Goal: Transaction & Acquisition: Purchase product/service

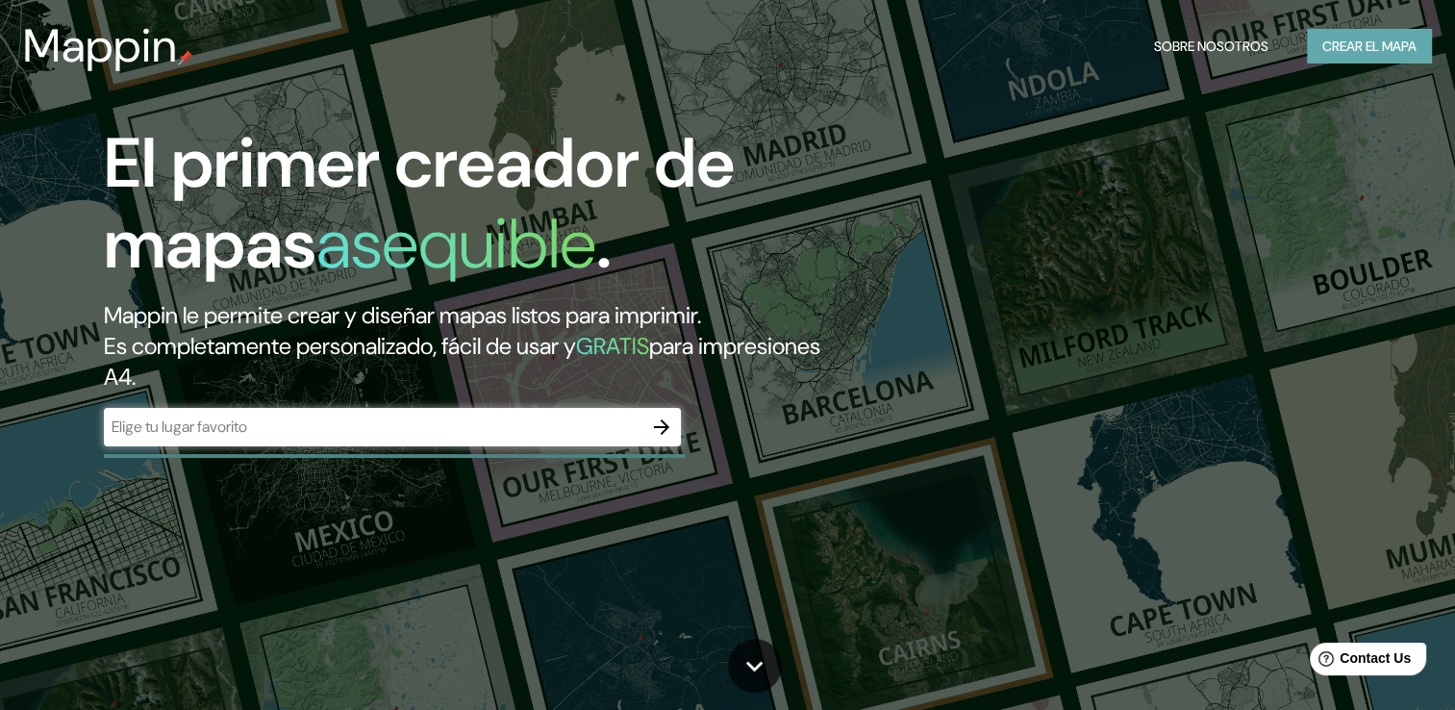
click at [1376, 43] on font "Crear el mapa" at bounding box center [1369, 47] width 94 height 24
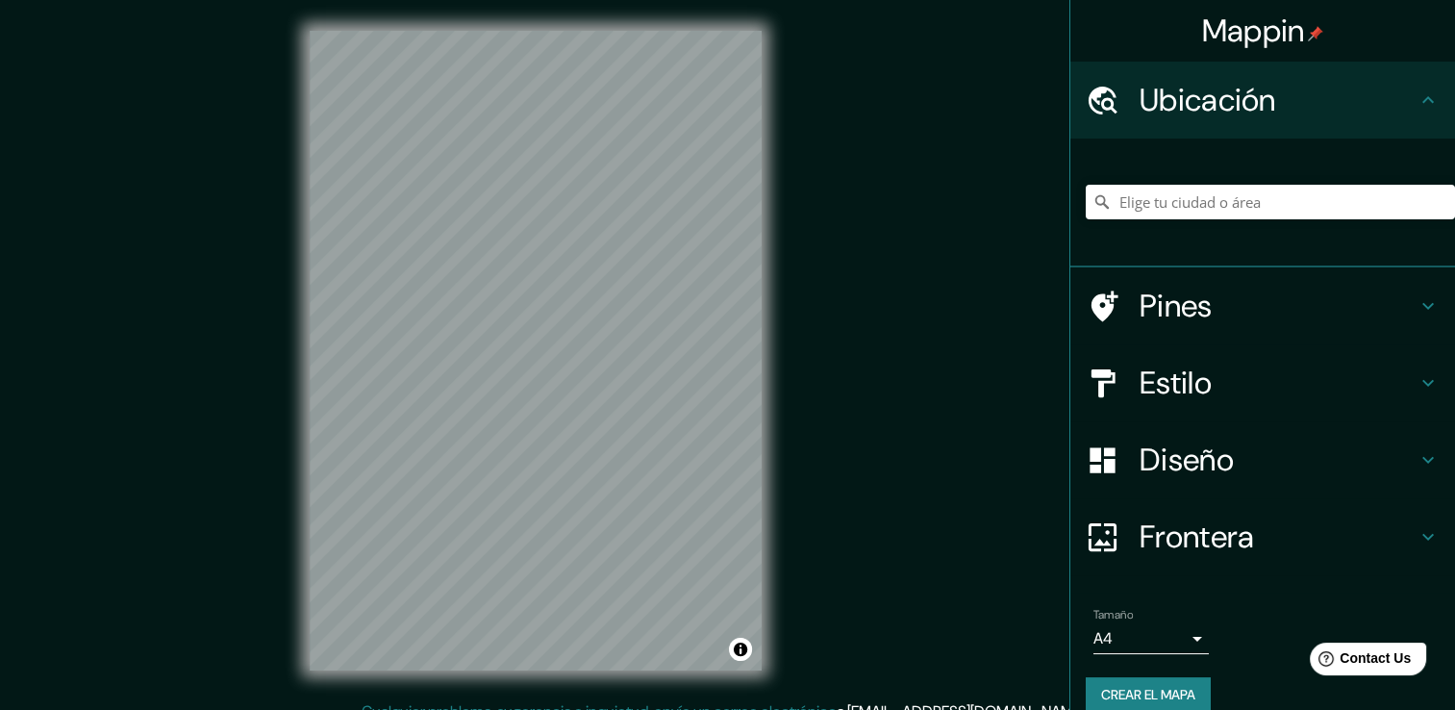
click at [1213, 389] on h4 "Estilo" at bounding box center [1278, 383] width 277 height 38
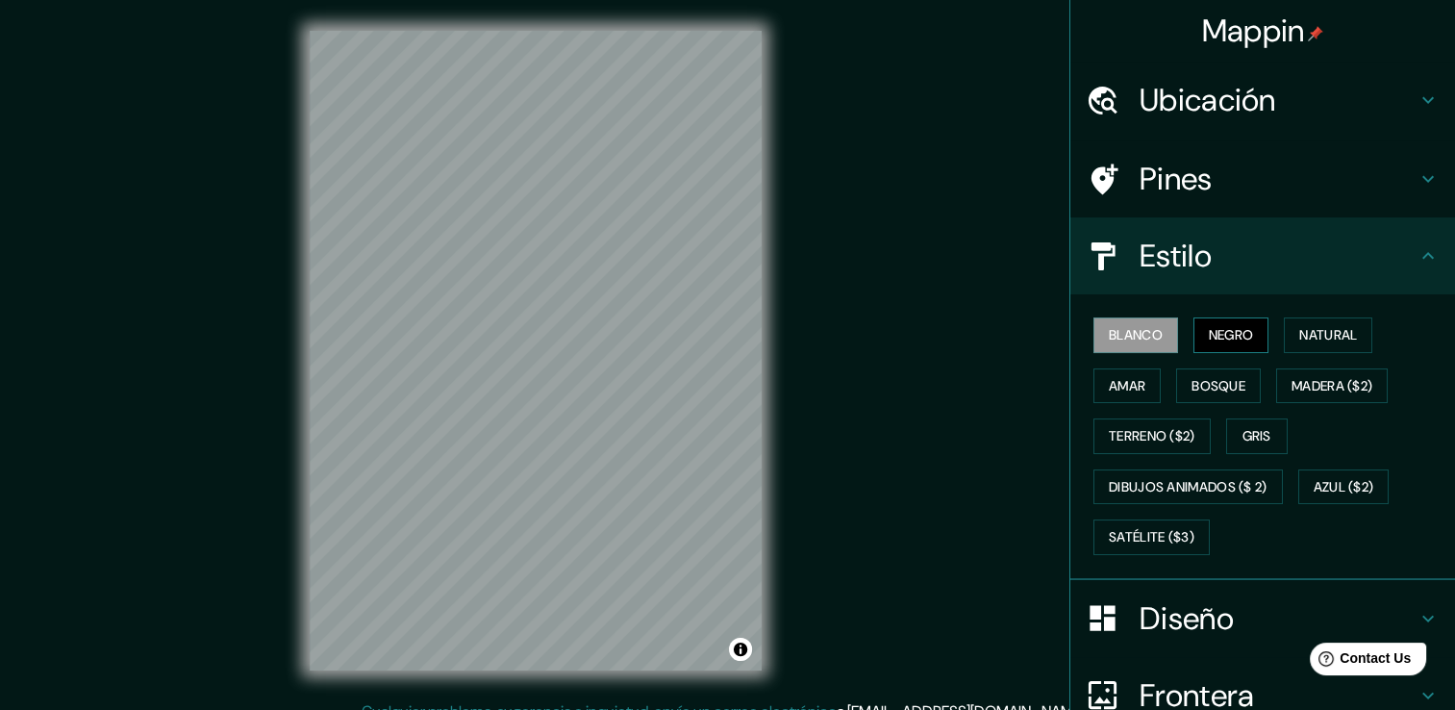
click at [1209, 336] on font "Negro" at bounding box center [1231, 335] width 45 height 24
click at [1237, 98] on h4 "Ubicación" at bounding box center [1278, 100] width 277 height 38
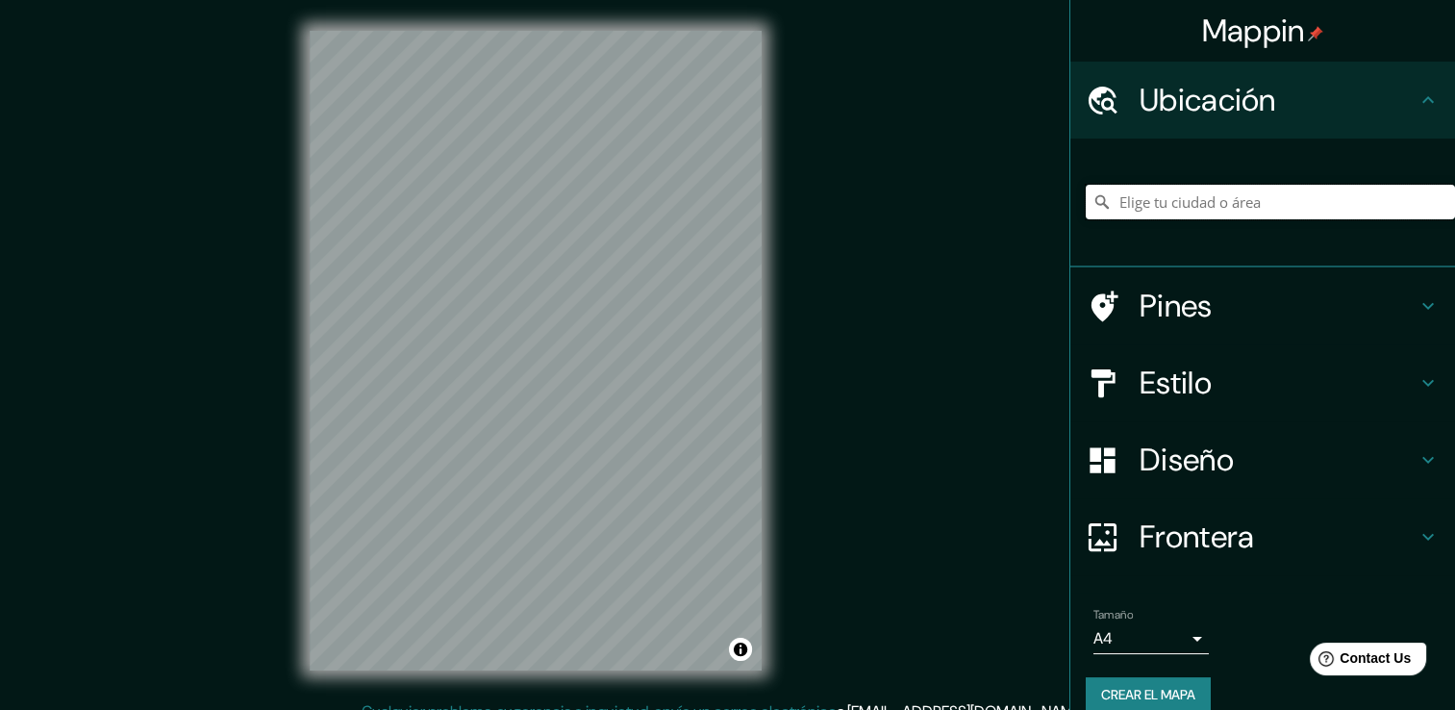
click at [1144, 209] on input "Elige tu ciudad o área" at bounding box center [1270, 202] width 369 height 35
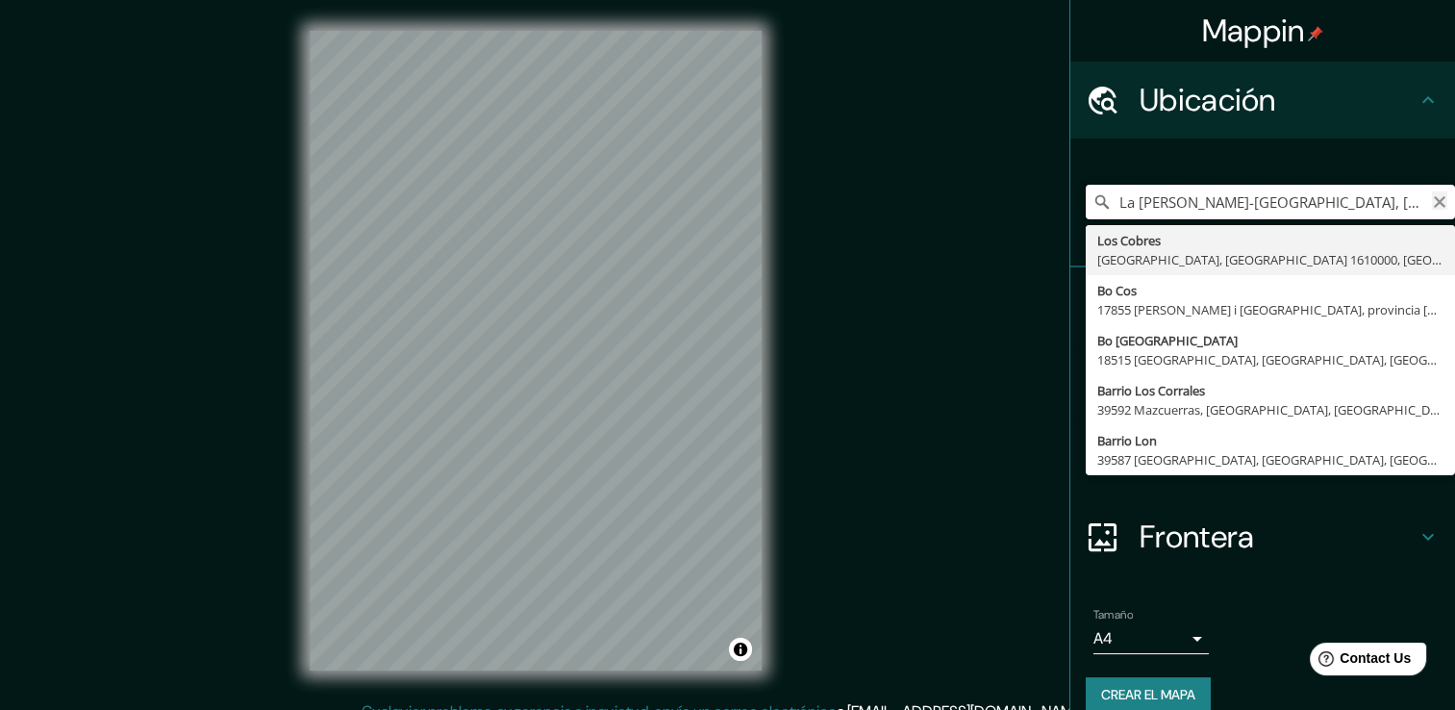
type input "La Cavada-Ramales De La Victoria, 39815 Ruesga, Cantabria, España"
click at [1432, 191] on button "Claro" at bounding box center [1439, 200] width 15 height 18
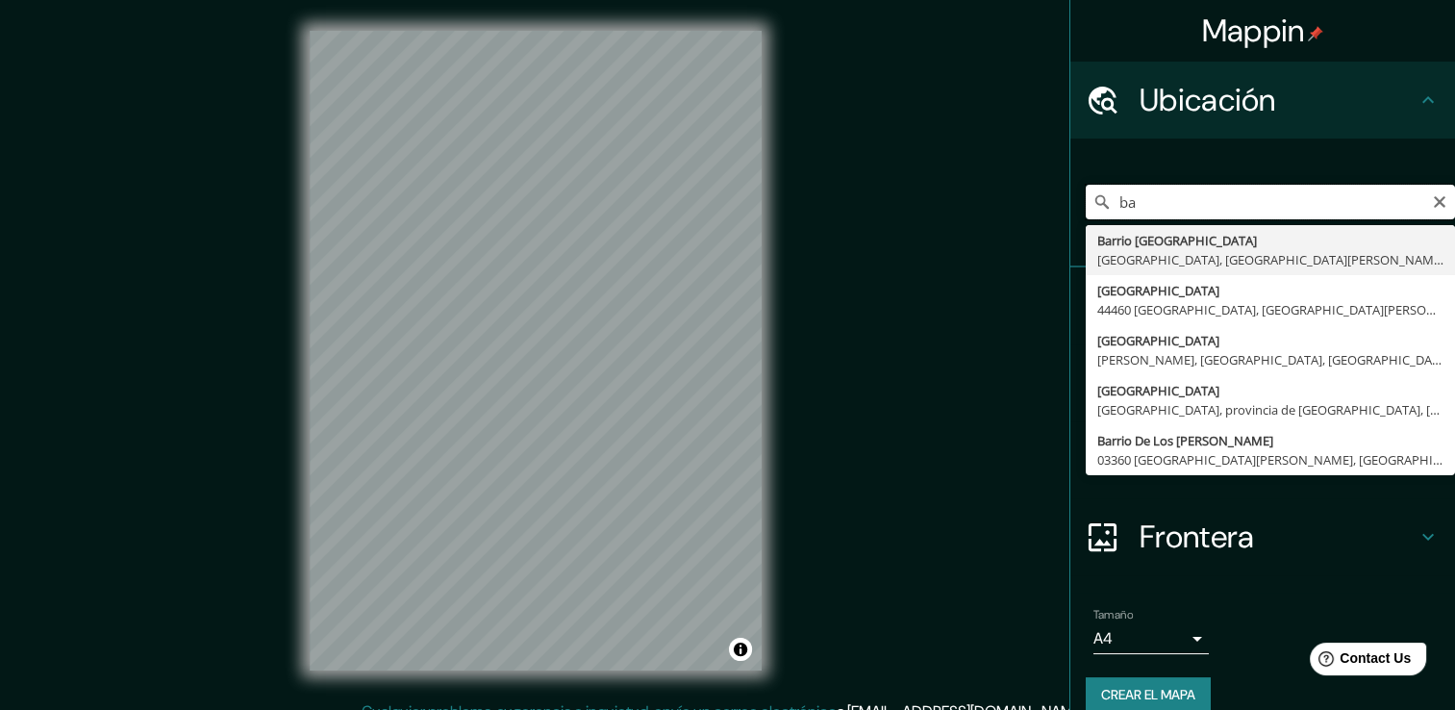
type input "b"
type input "l"
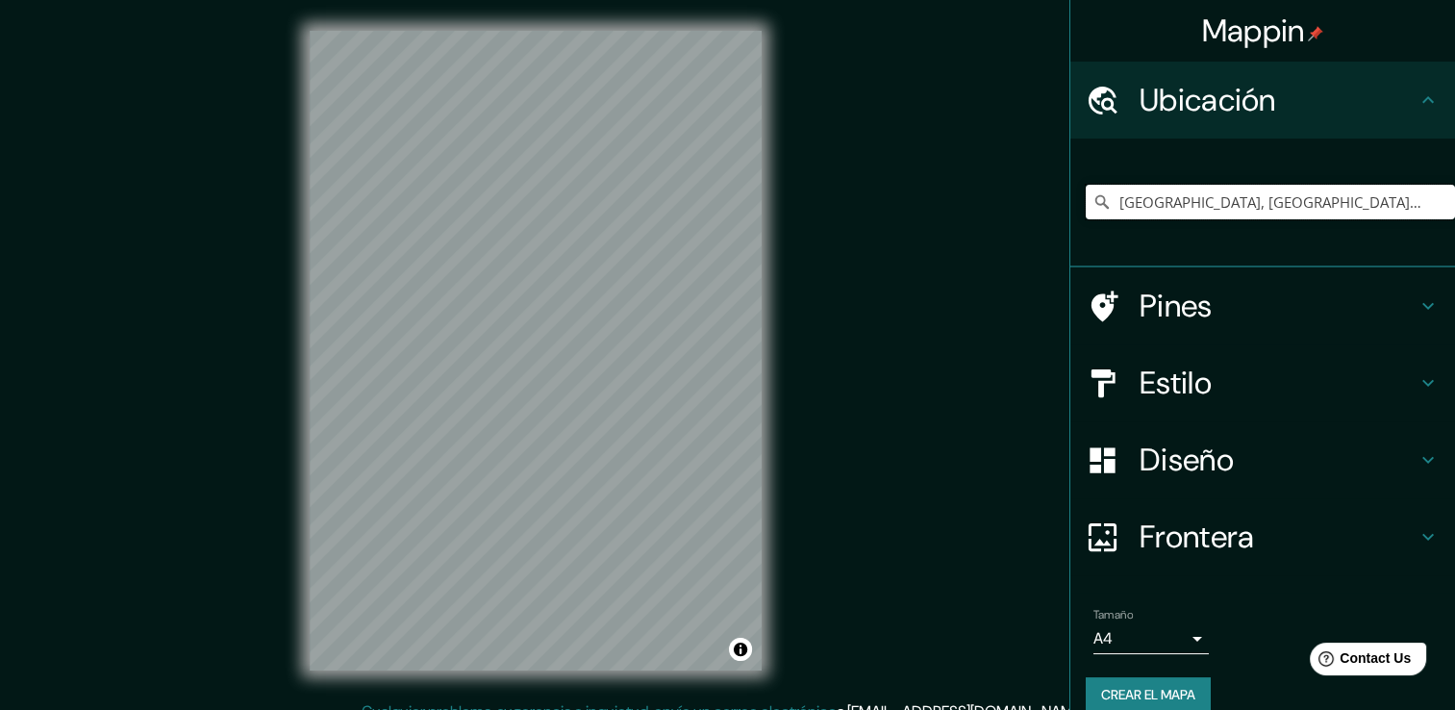
type input "Medellín, Antioquia, Colombia"
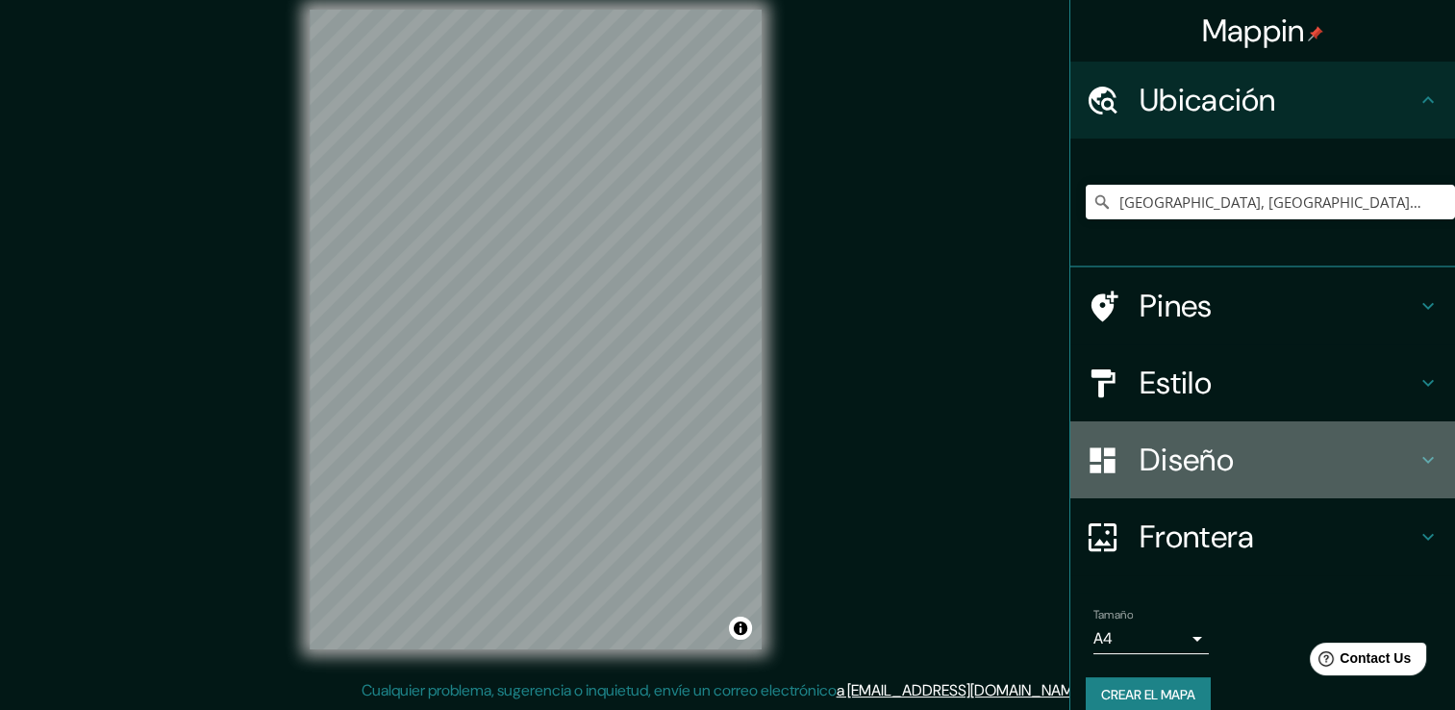
click at [1422, 462] on icon at bounding box center [1428, 460] width 12 height 7
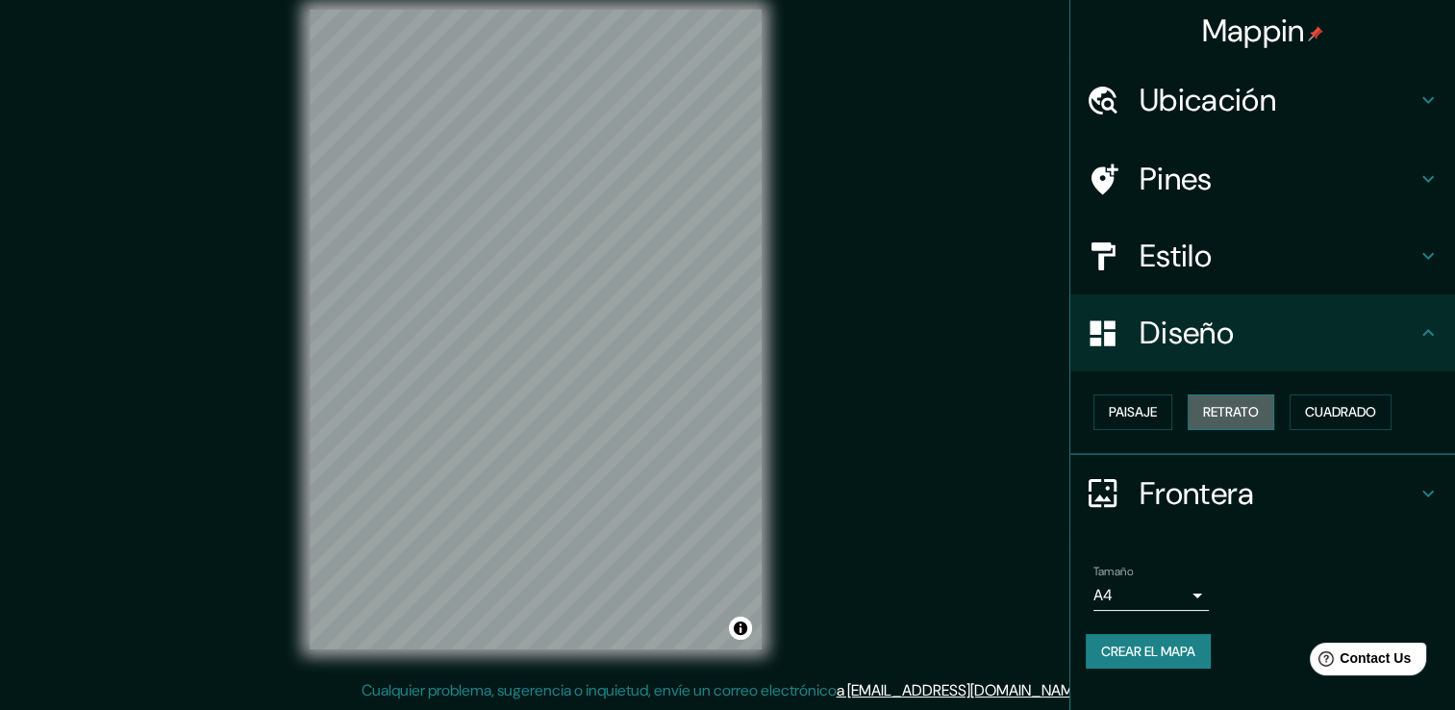
click at [1231, 406] on font "Retrato" at bounding box center [1231, 412] width 56 height 24
click at [1133, 424] on button "Paisaje" at bounding box center [1132, 412] width 79 height 36
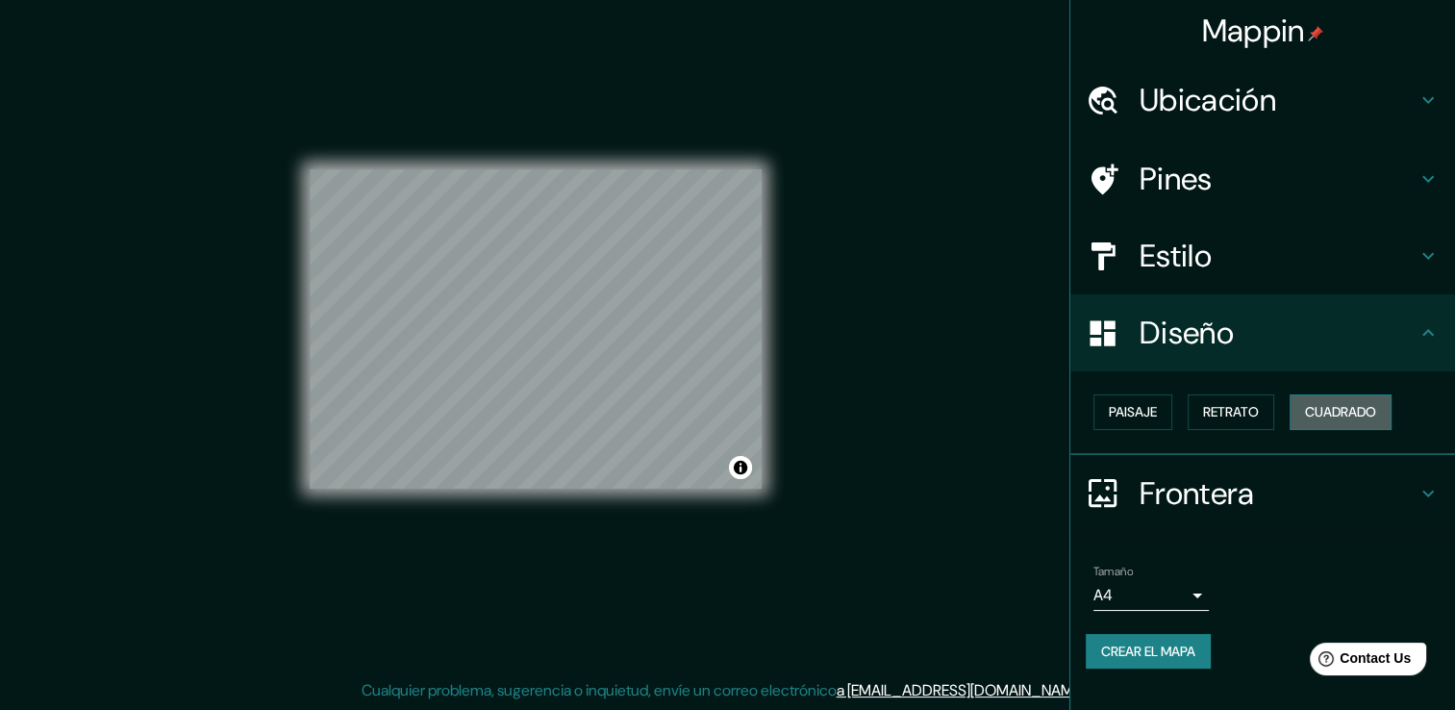
click at [1330, 412] on font "Cuadrado" at bounding box center [1340, 412] width 71 height 24
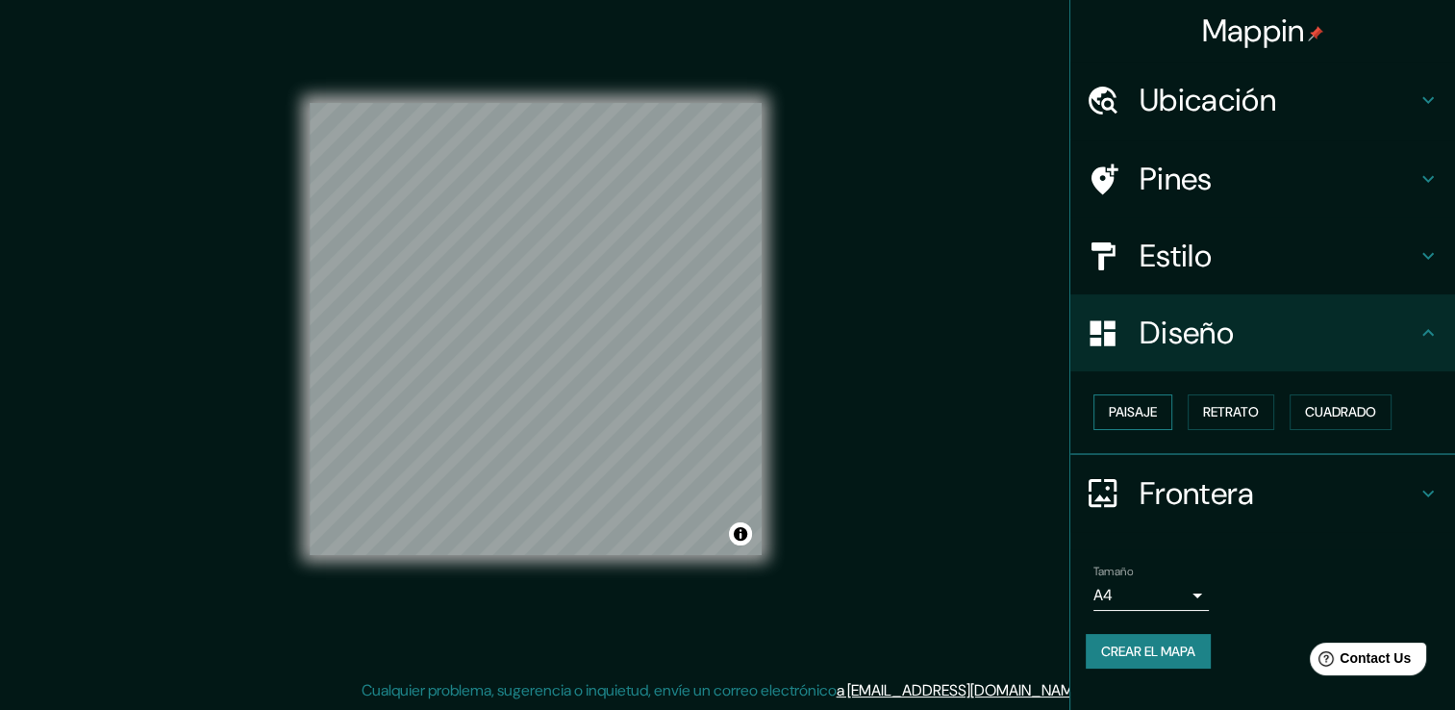
drag, startPoint x: 1218, startPoint y: 408, endPoint x: 1171, endPoint y: 406, distance: 47.2
click at [1217, 408] on font "Retrato" at bounding box center [1231, 412] width 56 height 24
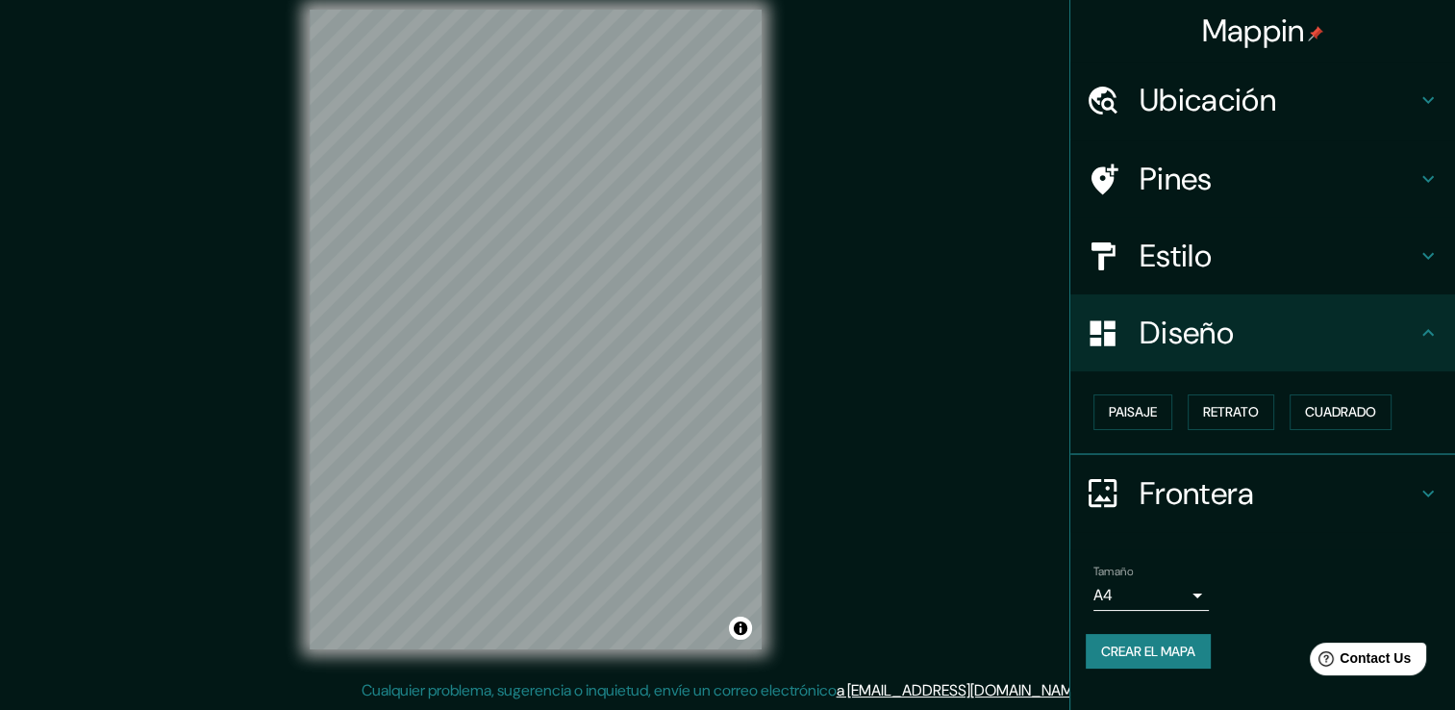
click at [931, 305] on div "Mappin Ubicación Medellín, Antioquia, Colombia Medellín Antioquia, Colombia Med…" at bounding box center [727, 344] width 1455 height 731
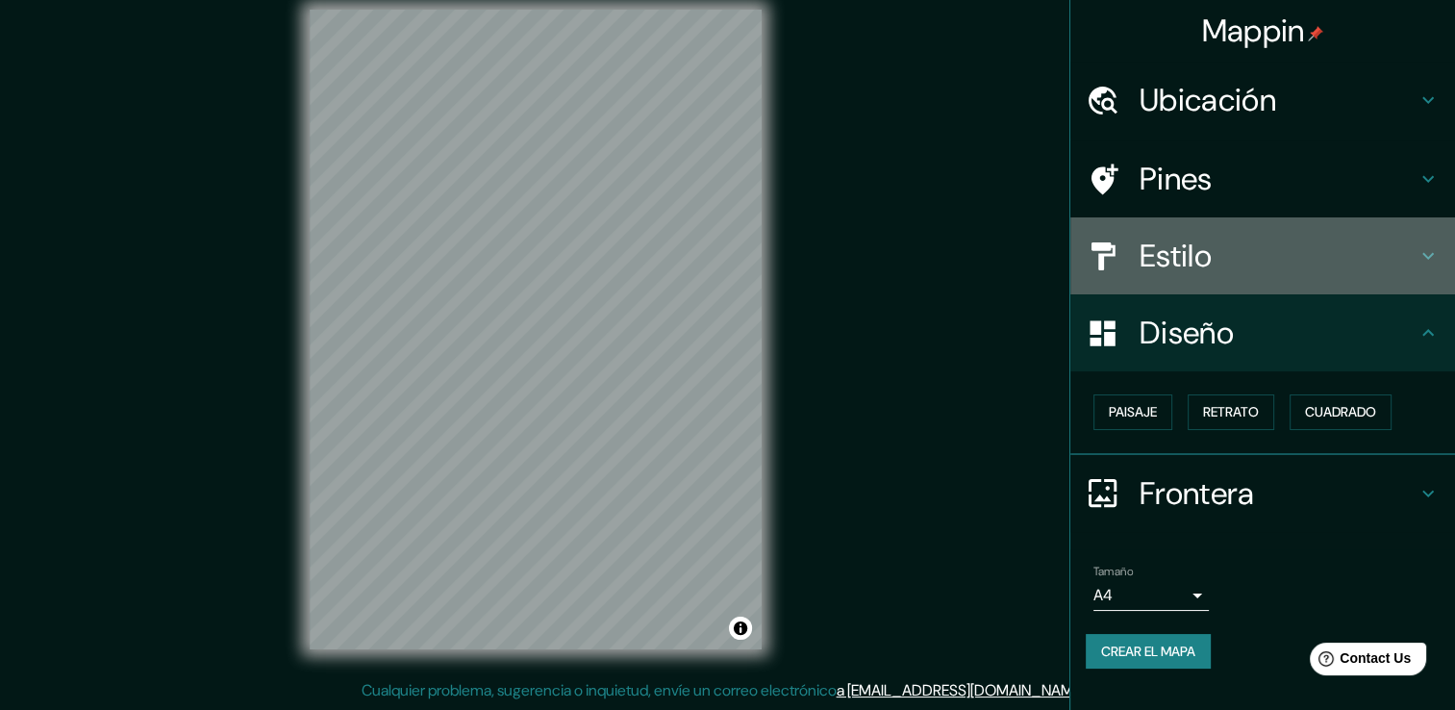
drag, startPoint x: 1439, startPoint y: 254, endPoint x: 1430, endPoint y: 260, distance: 10.4
click at [1433, 258] on div "Estilo" at bounding box center [1262, 255] width 385 height 77
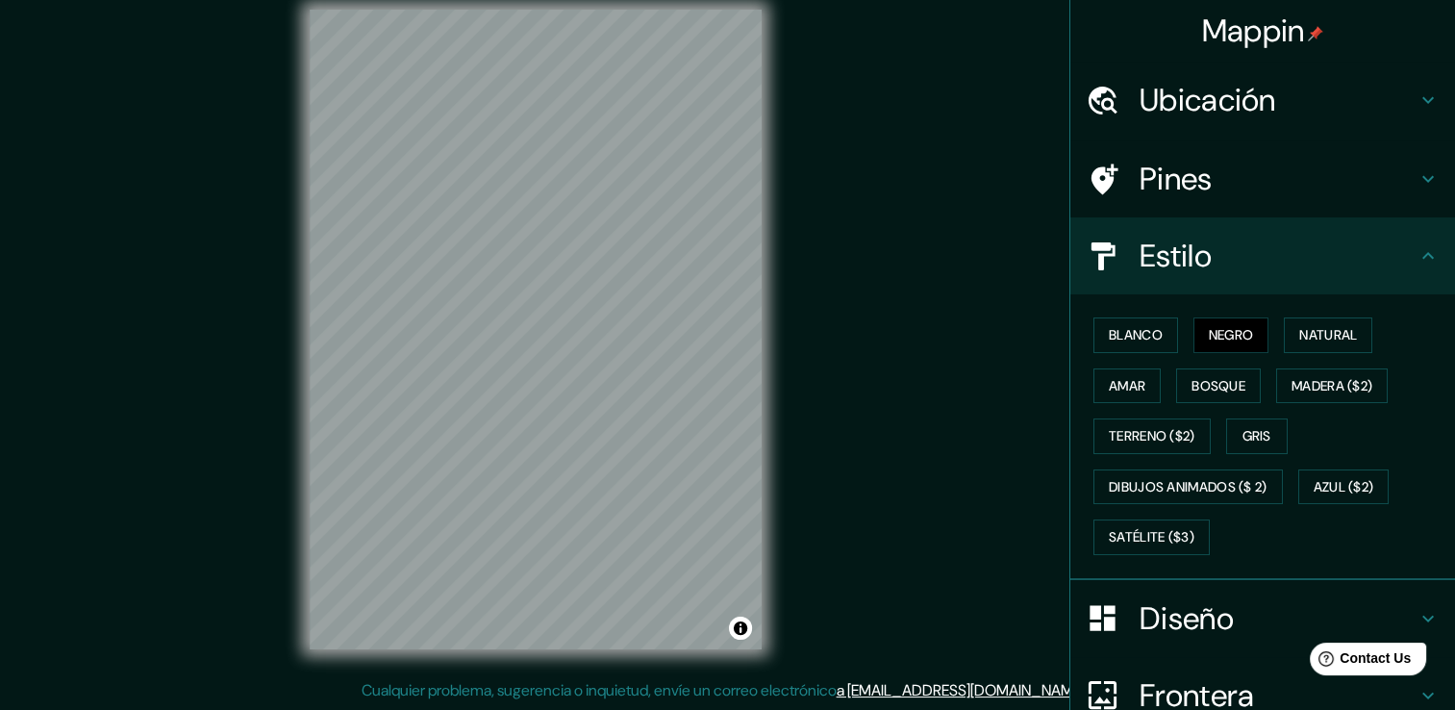
click at [1417, 261] on icon at bounding box center [1428, 255] width 23 height 23
click at [1417, 265] on icon at bounding box center [1428, 255] width 23 height 23
click at [1396, 167] on h4 "Pines" at bounding box center [1278, 179] width 277 height 38
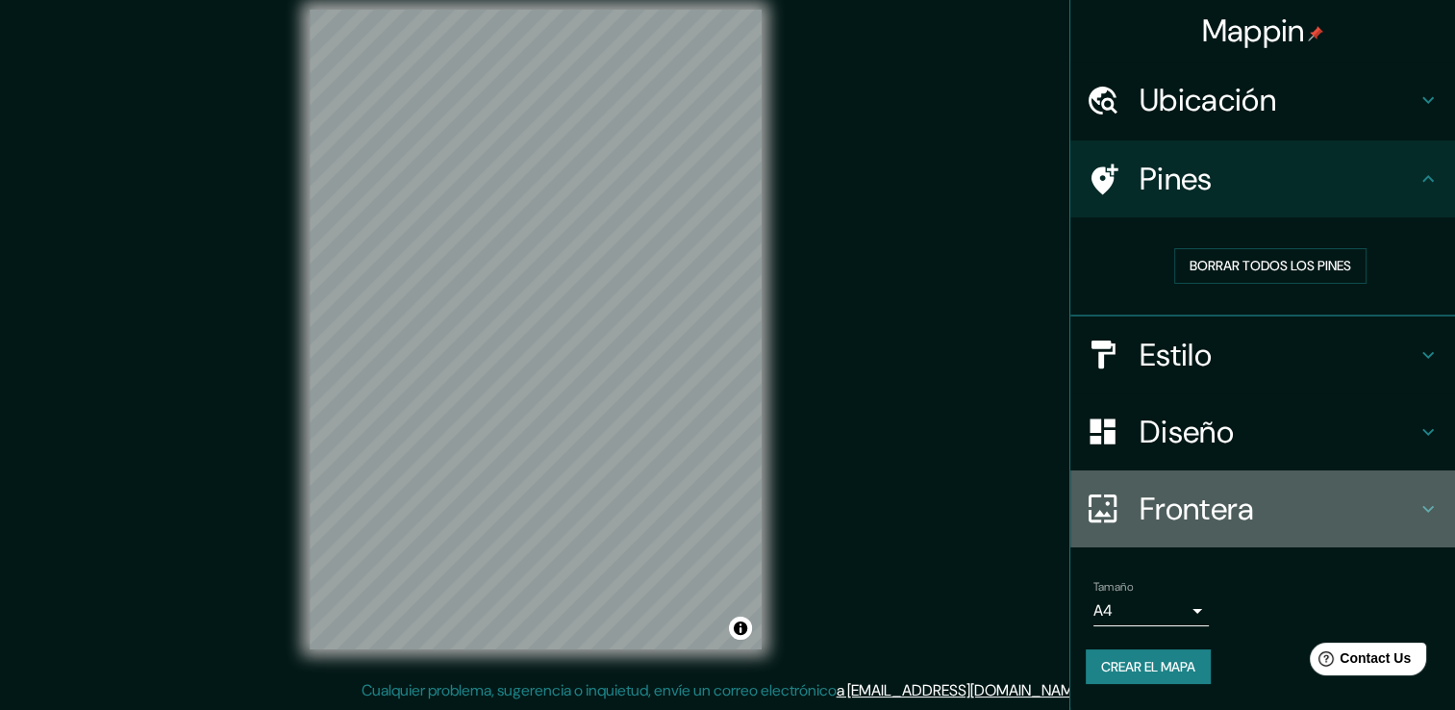
click at [1439, 510] on div "Frontera" at bounding box center [1262, 508] width 385 height 77
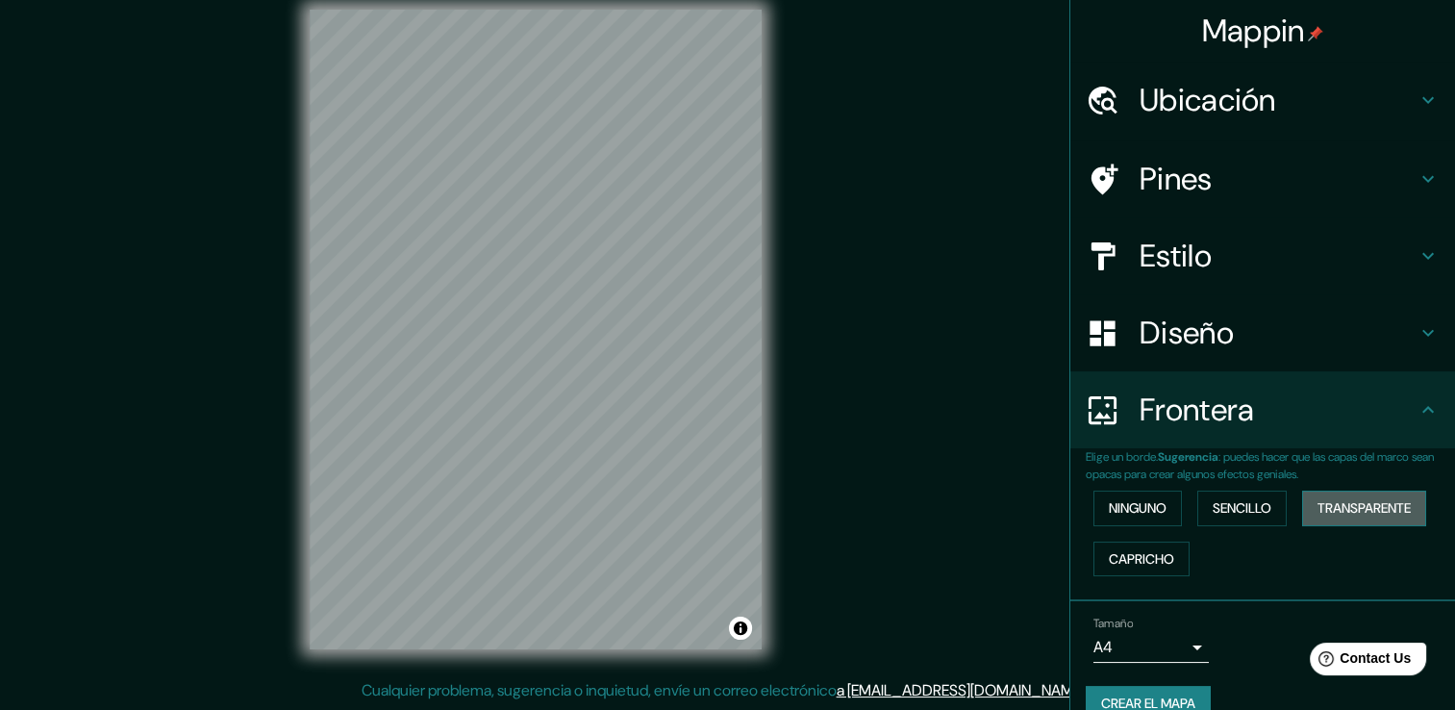
click at [1331, 502] on font "Transparente" at bounding box center [1364, 508] width 93 height 24
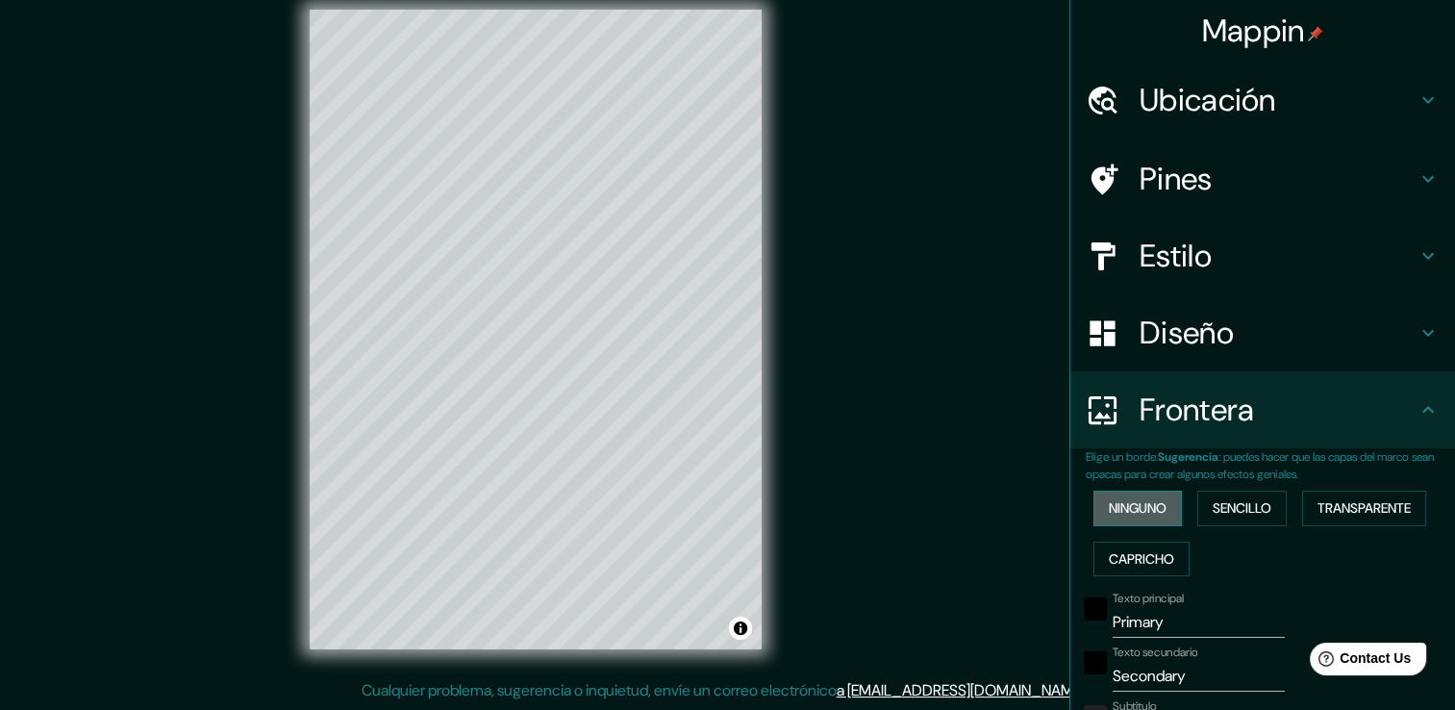
click at [1131, 500] on font "Ninguno" at bounding box center [1138, 508] width 58 height 24
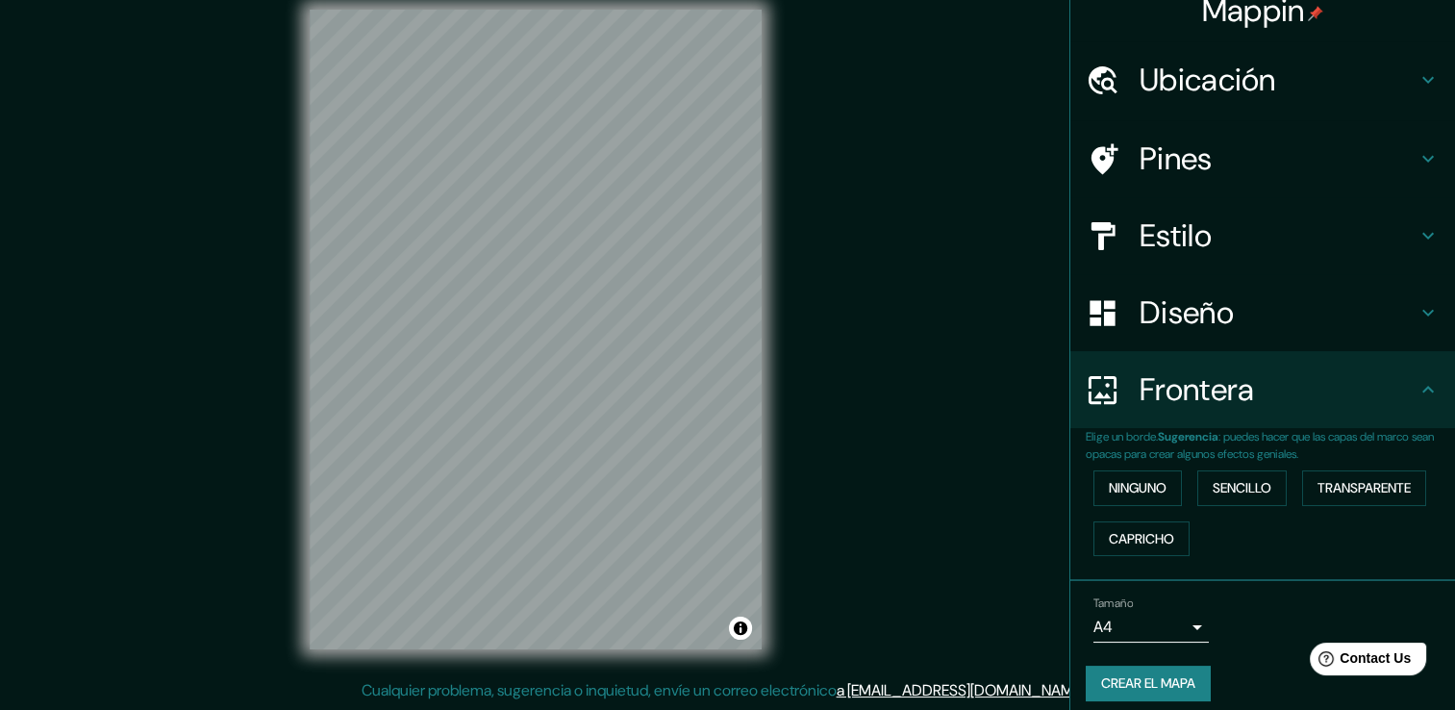
scroll to position [32, 0]
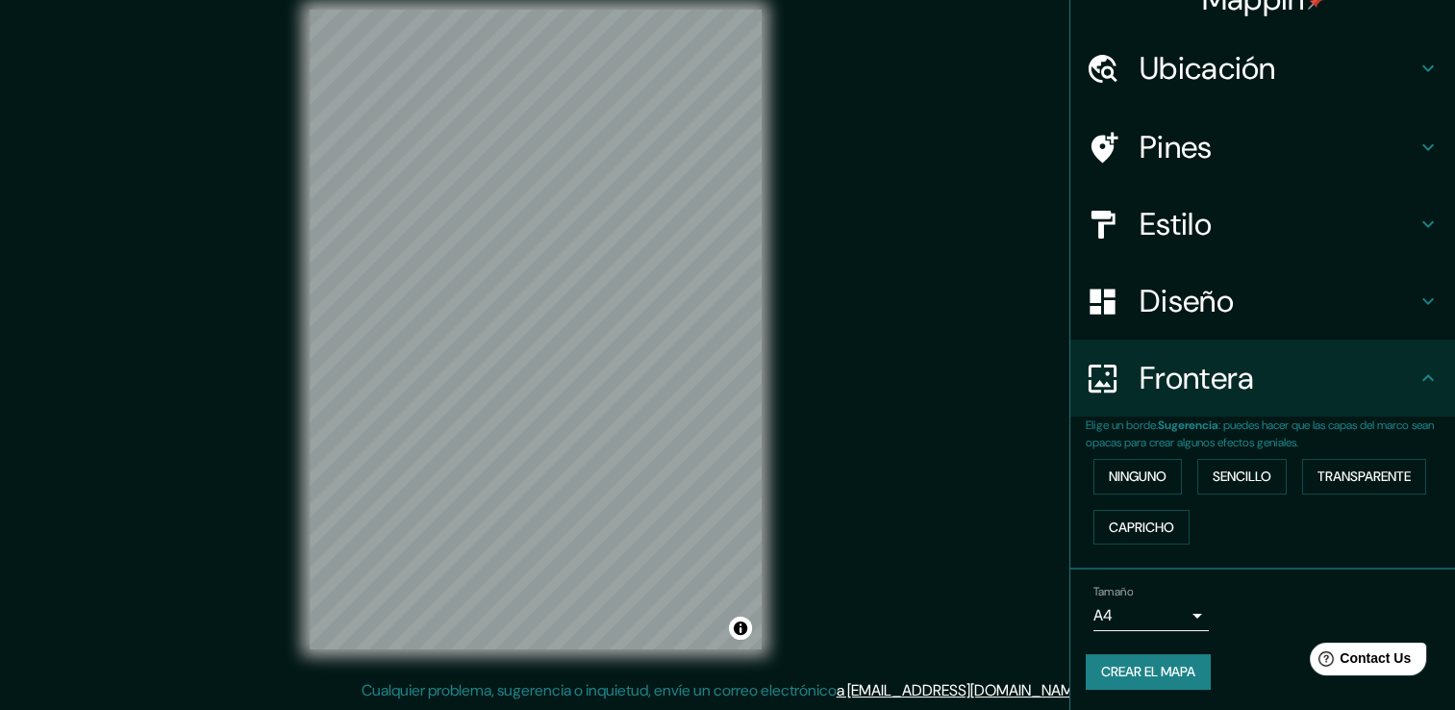
drag, startPoint x: 901, startPoint y: 416, endPoint x: 888, endPoint y: 411, distance: 14.6
click at [900, 416] on div "Mappin Ubicación Medellín, Antioquia, Colombia Medellín Antioquia, Colombia Med…" at bounding box center [727, 344] width 1455 height 731
click at [1140, 671] on font "Crear el mapa" at bounding box center [1148, 672] width 94 height 24
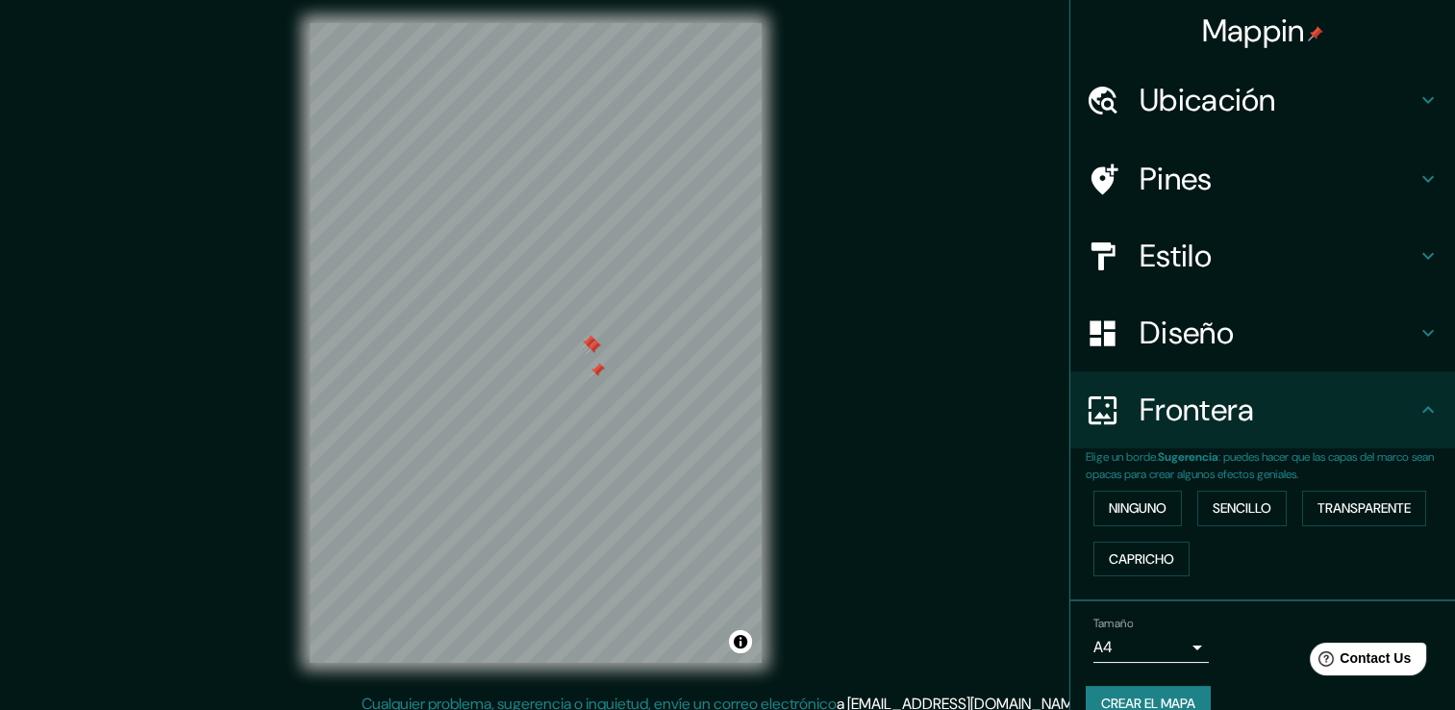
scroll to position [0, 0]
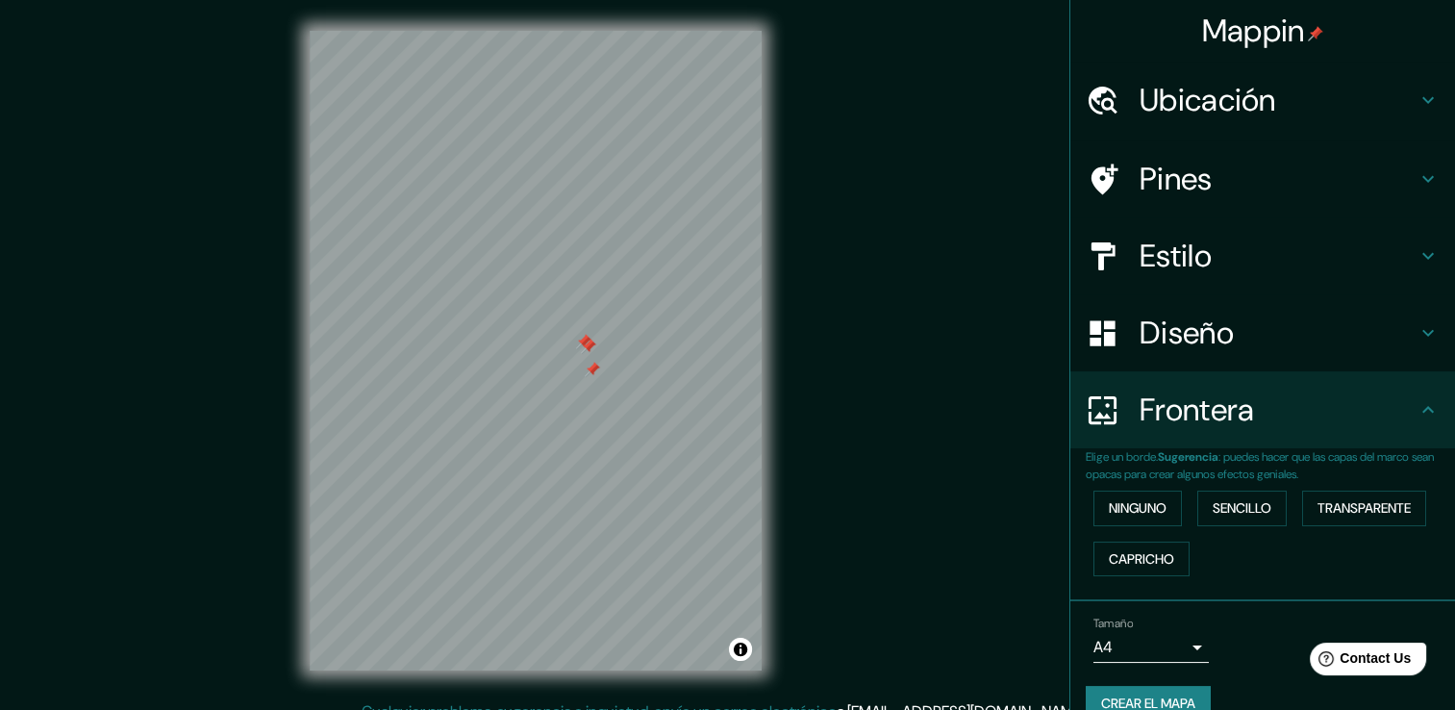
drag, startPoint x: 589, startPoint y: 361, endPoint x: 584, endPoint y: 352, distance: 9.9
click at [584, 352] on div at bounding box center [588, 346] width 15 height 15
click at [738, 659] on button "Alternar atribución" at bounding box center [740, 649] width 23 height 23
drag, startPoint x: 1158, startPoint y: 148, endPoint x: 1158, endPoint y: 168, distance: 20.2
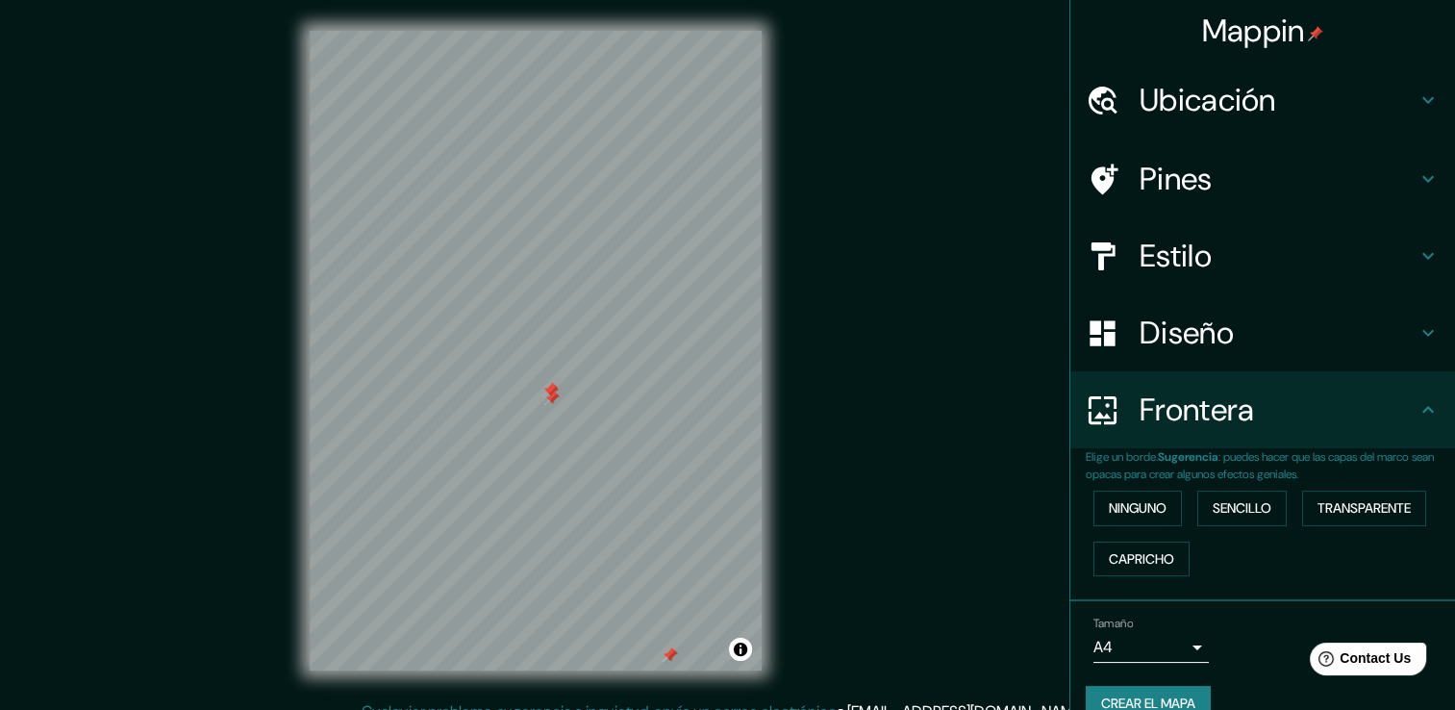
click at [1154, 160] on div "Pines" at bounding box center [1262, 178] width 385 height 77
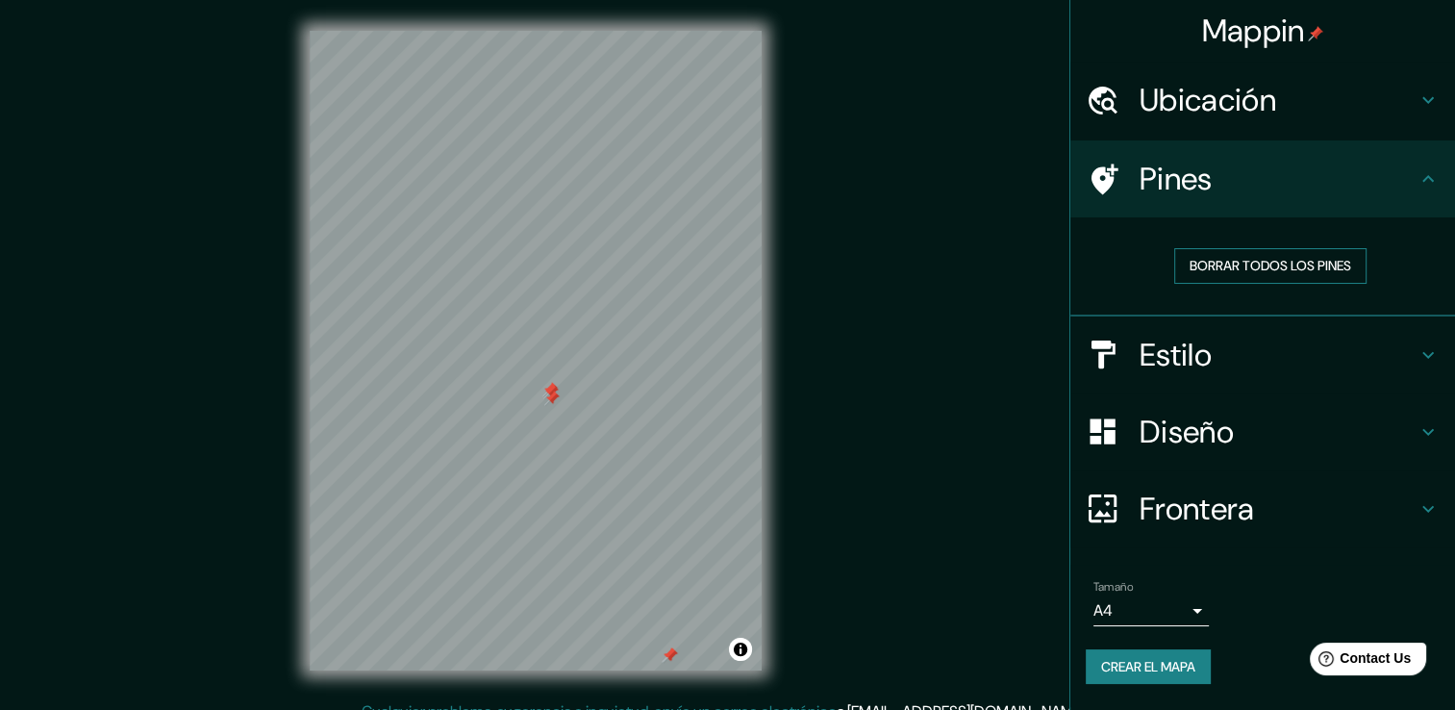
click at [1273, 264] on font "Borrar todos los pines" at bounding box center [1271, 266] width 162 height 24
click at [1224, 254] on font "Borrar todos los pines" at bounding box center [1271, 266] width 162 height 24
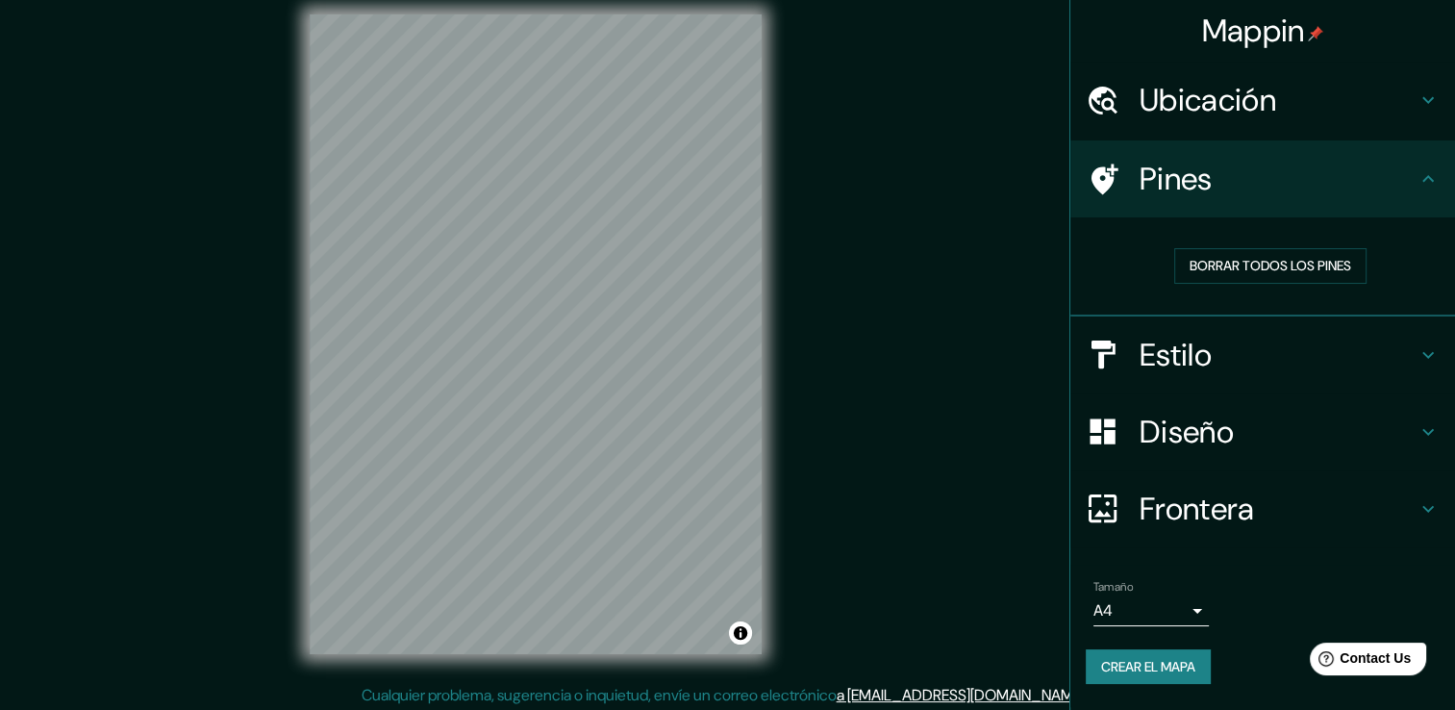
scroll to position [21, 0]
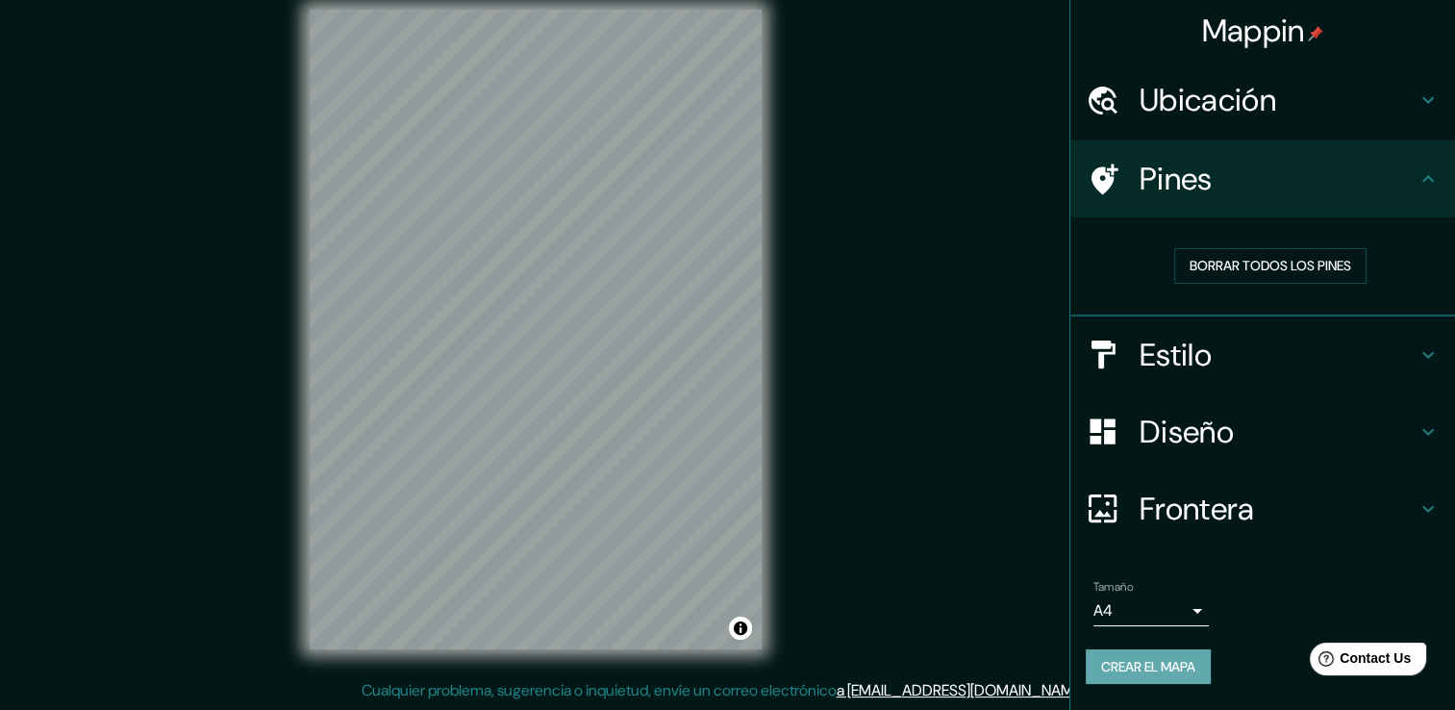
click at [1194, 666] on font "Crear el mapa" at bounding box center [1148, 667] width 94 height 24
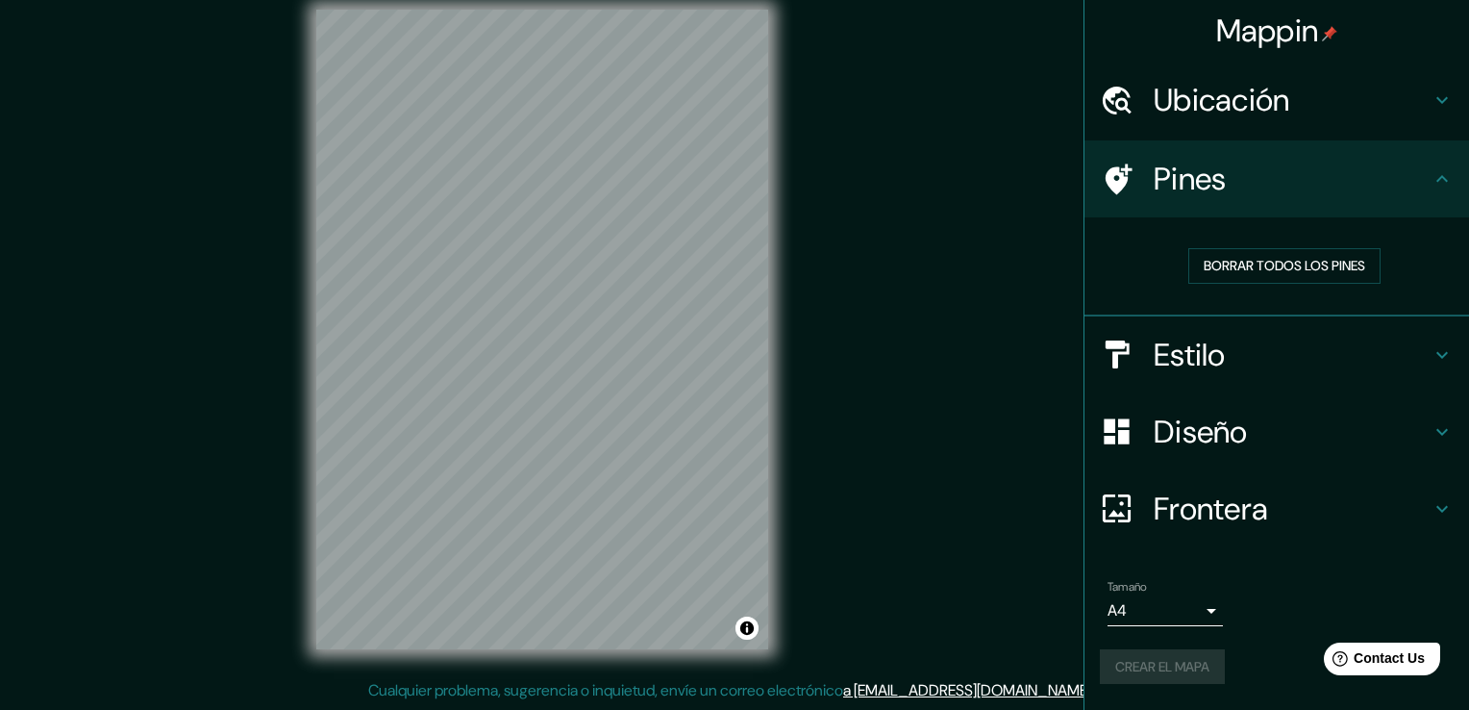
click at [1196, 607] on body "Mappin Ubicación Medellín, Antioquia, Colombia Medellín Antioquia, Colombia Med…" at bounding box center [734, 334] width 1469 height 710
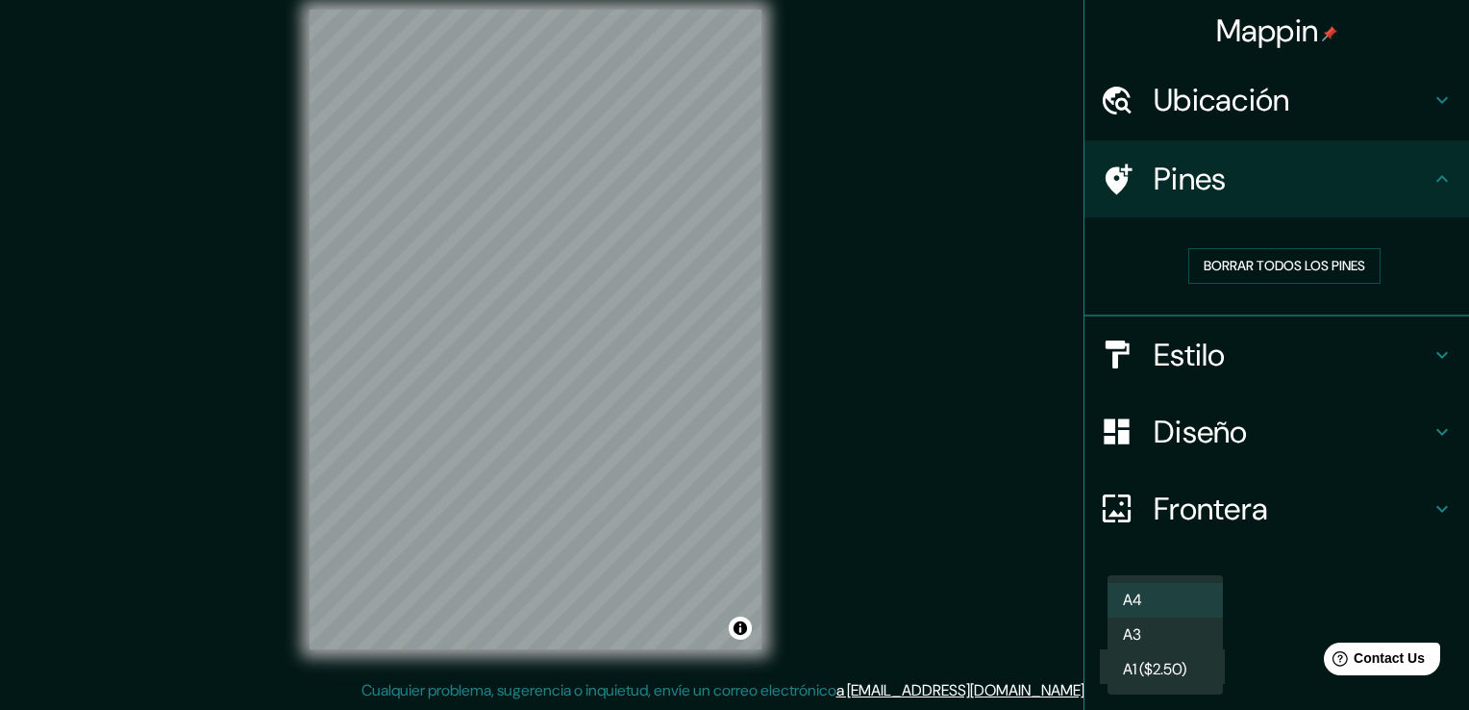
click at [1231, 622] on div at bounding box center [734, 355] width 1469 height 710
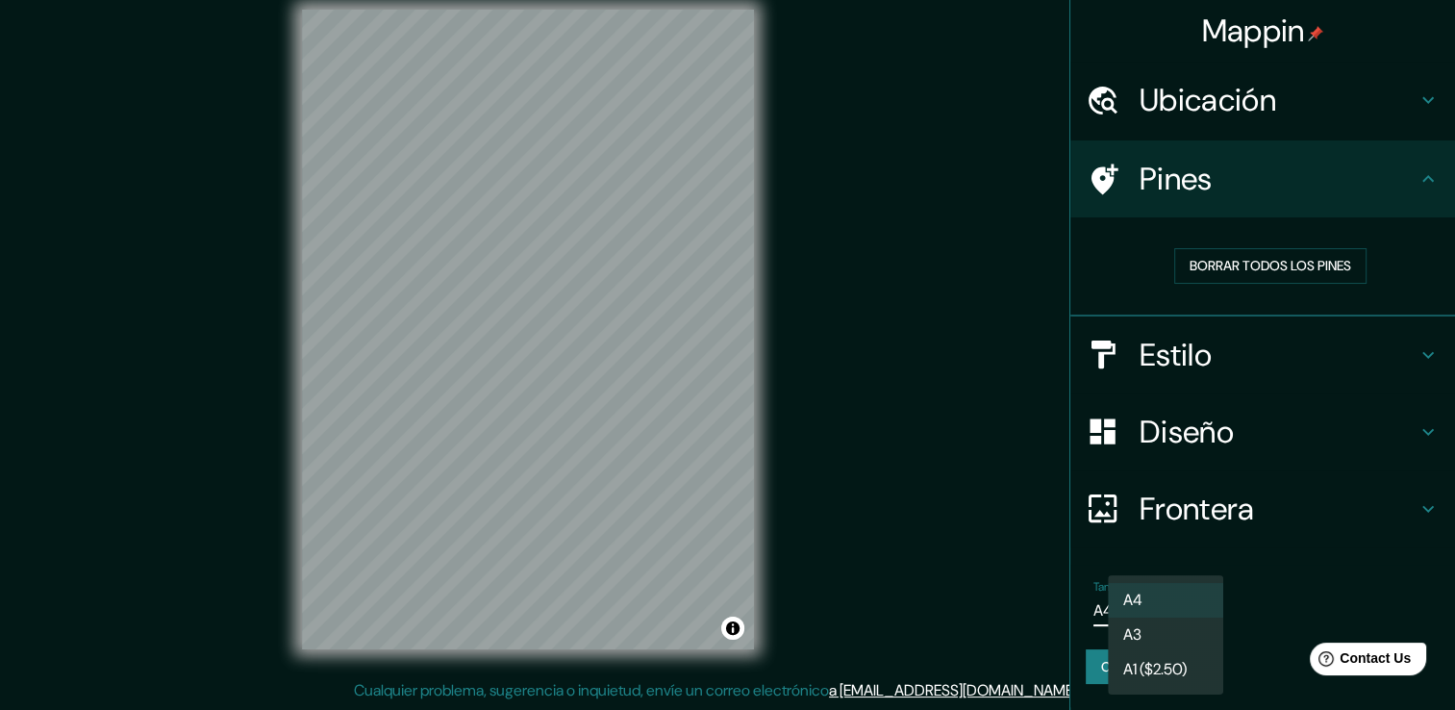
click at [1167, 617] on body "Mappin Ubicación Medellín, Antioquia, Colombia Medellín Antioquia, Colombia Med…" at bounding box center [727, 334] width 1455 height 710
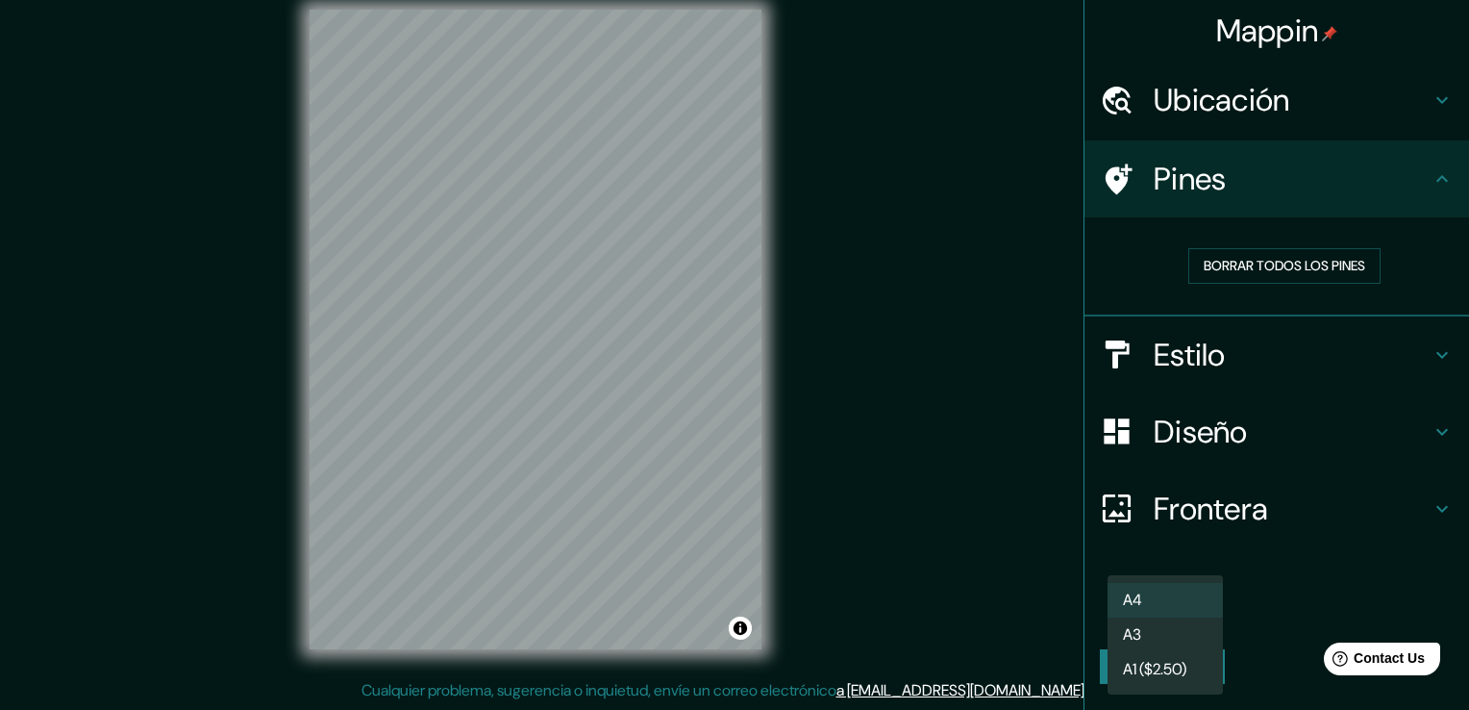
click at [1153, 633] on li "A3" at bounding box center [1165, 634] width 115 height 35
type input "a4"
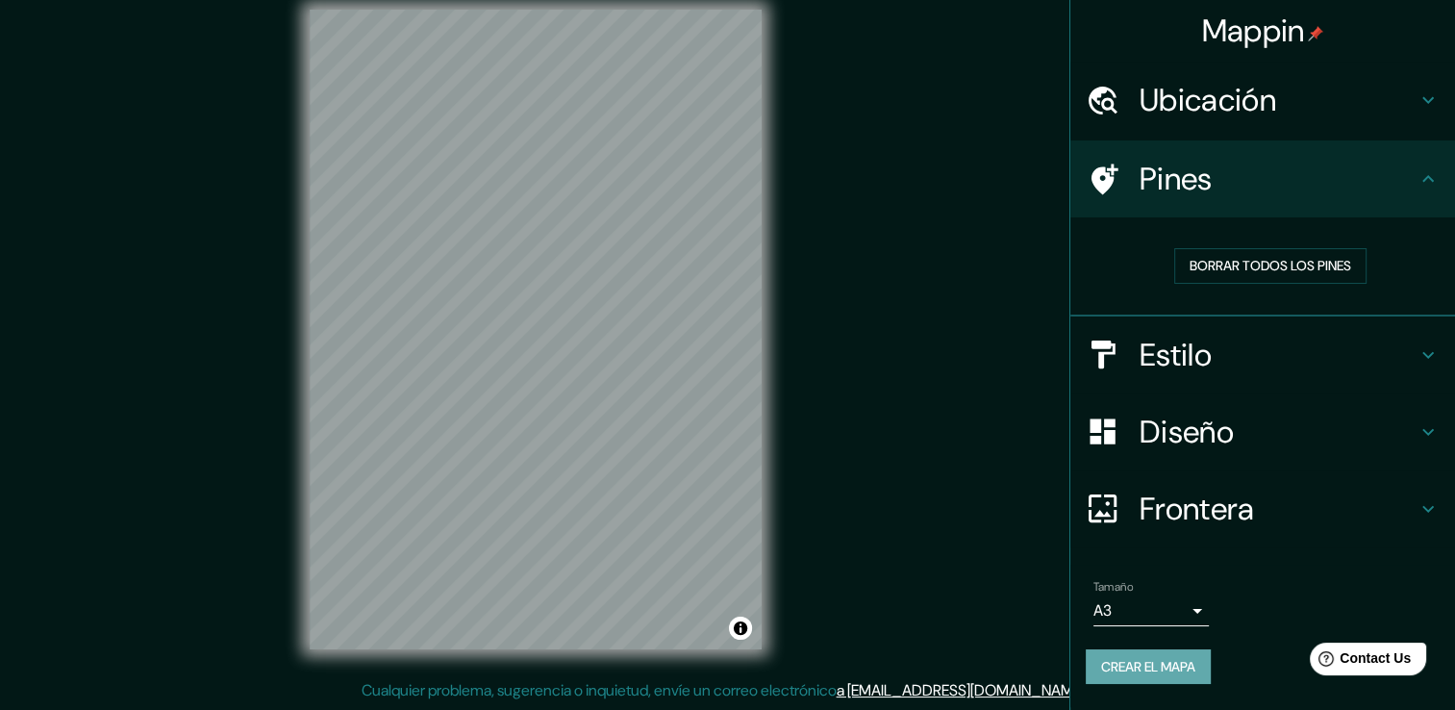
click at [1164, 664] on font "Crear el mapa" at bounding box center [1148, 667] width 94 height 24
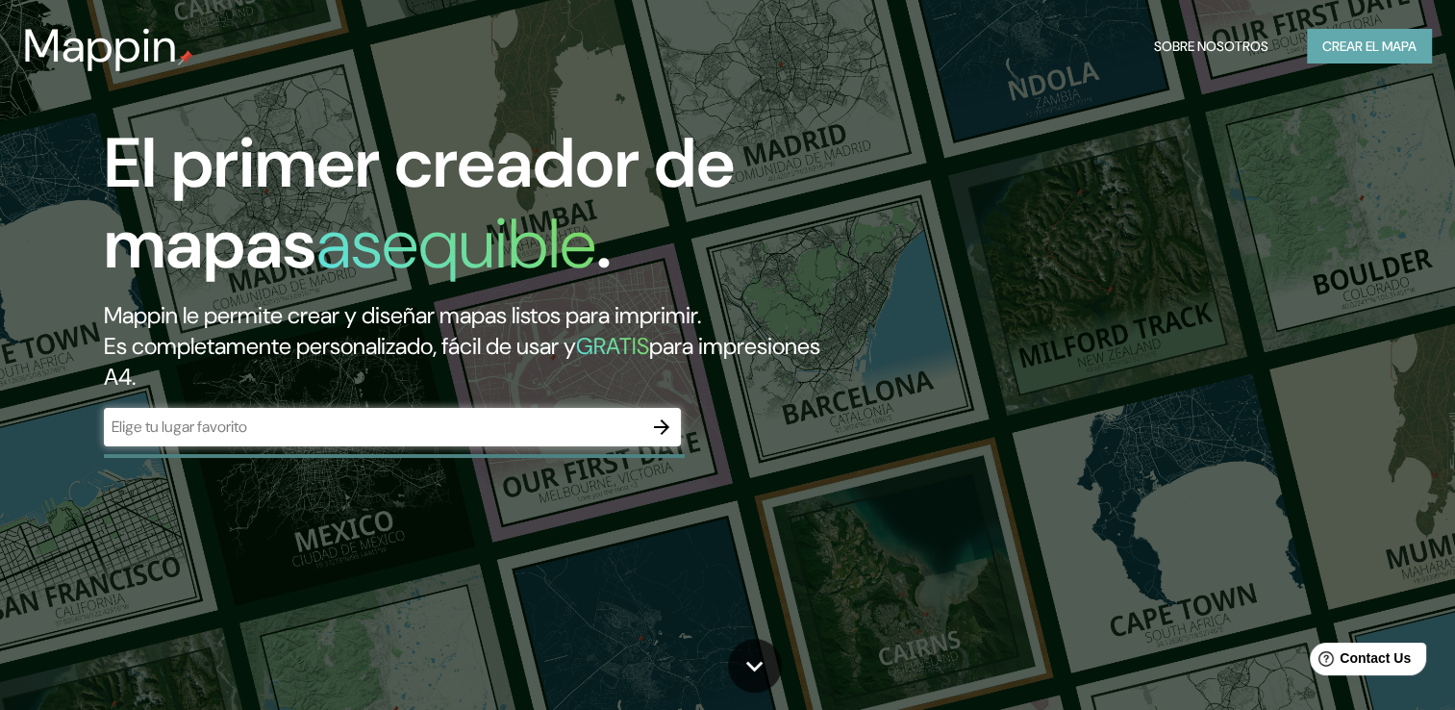
click at [1362, 29] on button "Crear el mapa" at bounding box center [1369, 47] width 125 height 36
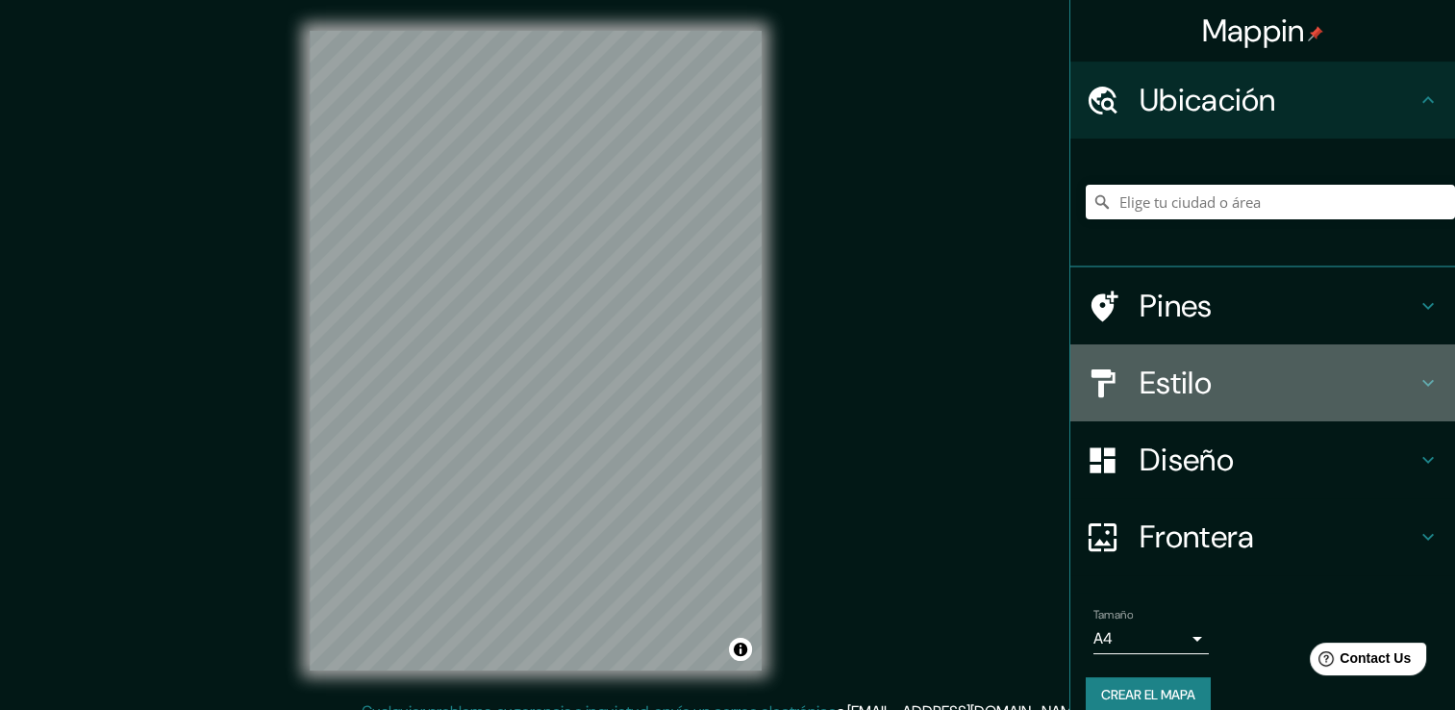
click at [1243, 390] on h4 "Estilo" at bounding box center [1278, 383] width 277 height 38
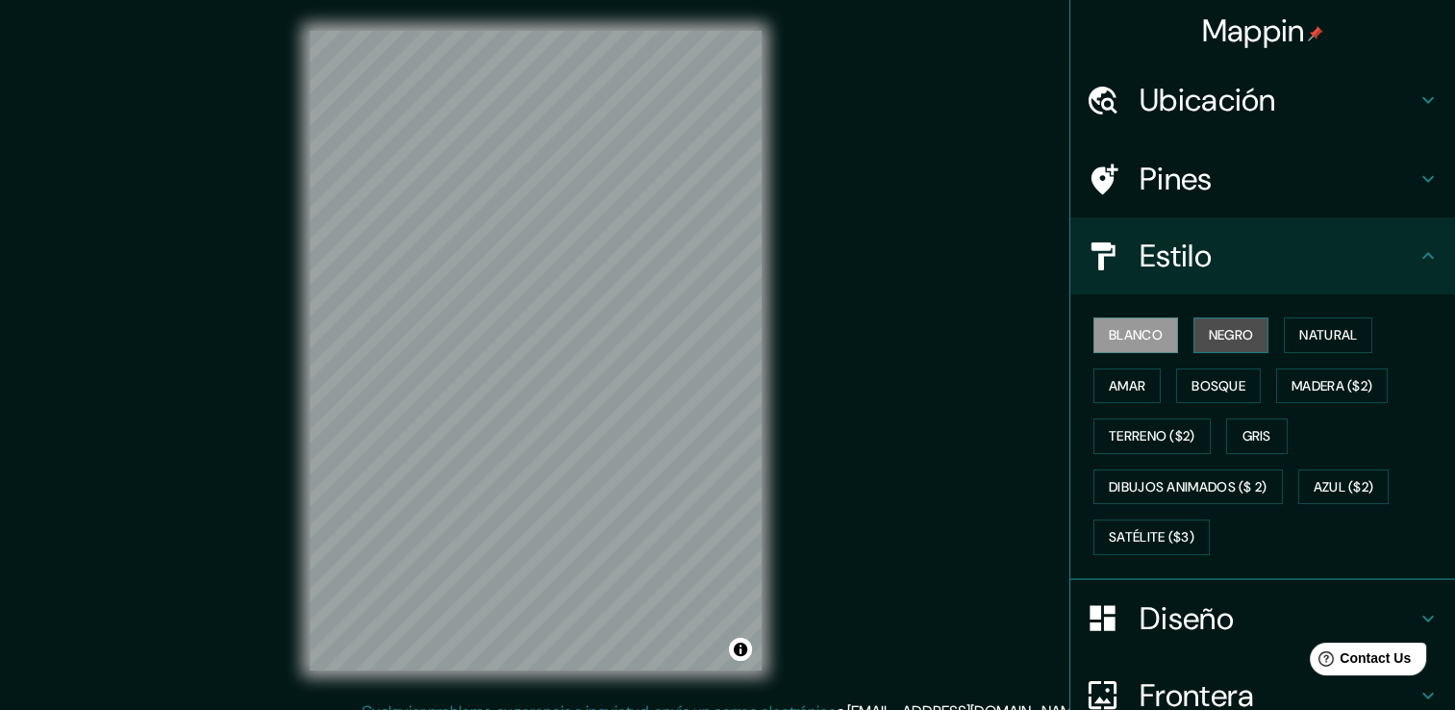
click at [1227, 337] on font "Negro" at bounding box center [1231, 335] width 45 height 24
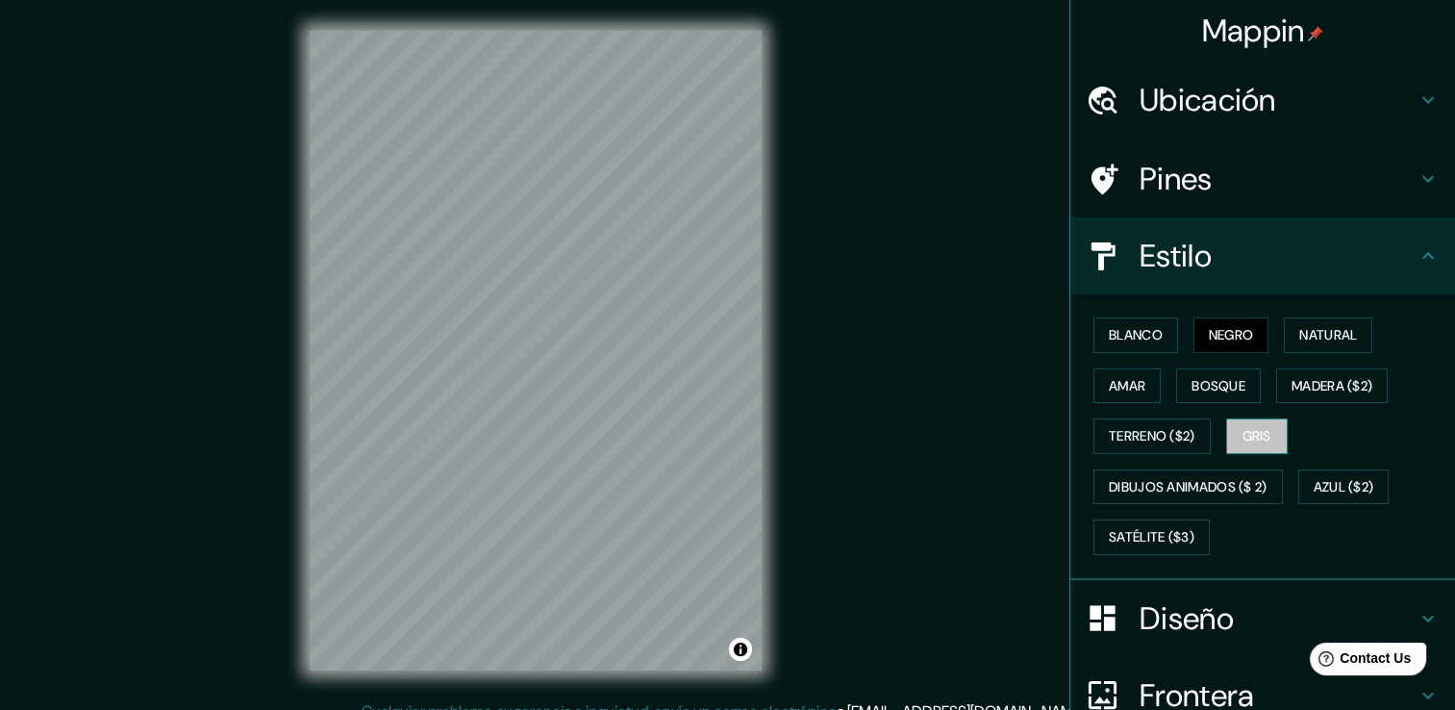
click at [1243, 431] on font "Gris" at bounding box center [1257, 436] width 29 height 24
click at [1235, 347] on button "Negro" at bounding box center [1231, 335] width 76 height 36
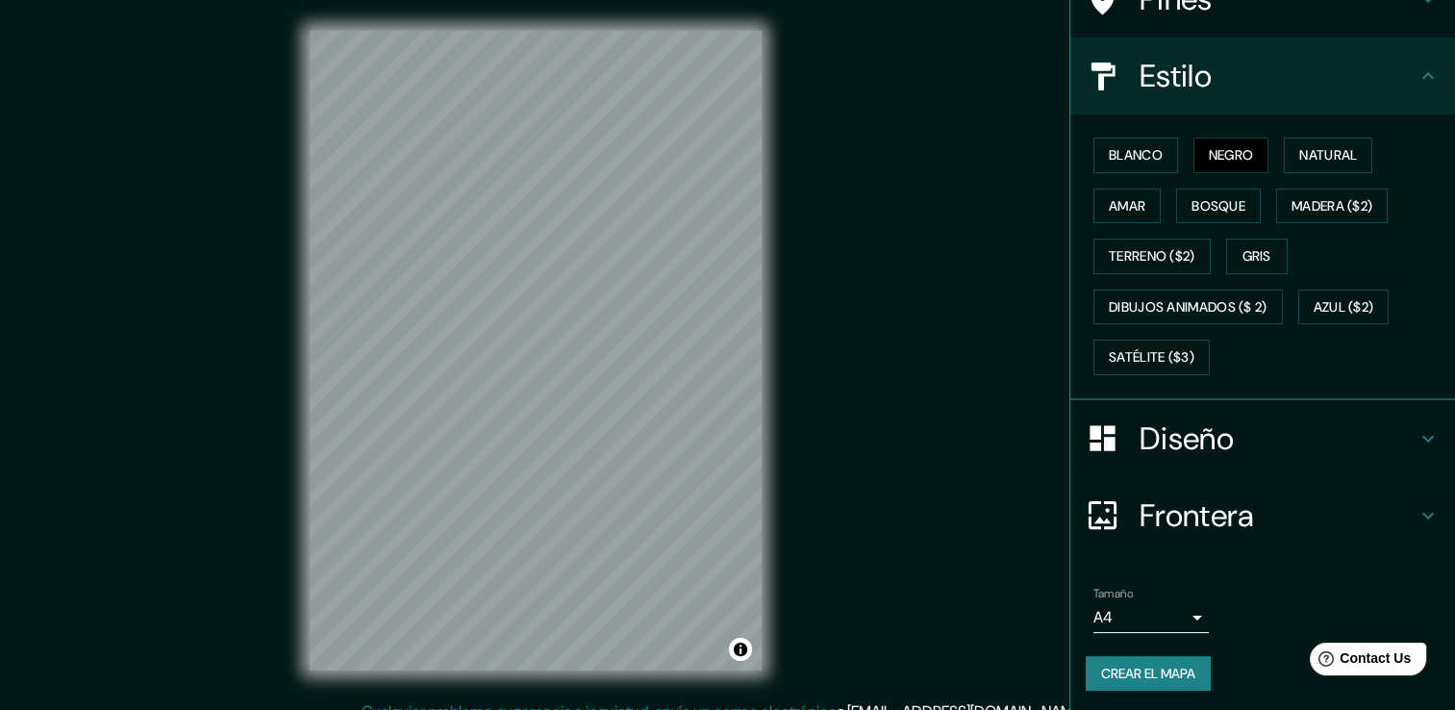
click at [1213, 419] on h4 "Diseño" at bounding box center [1278, 438] width 277 height 38
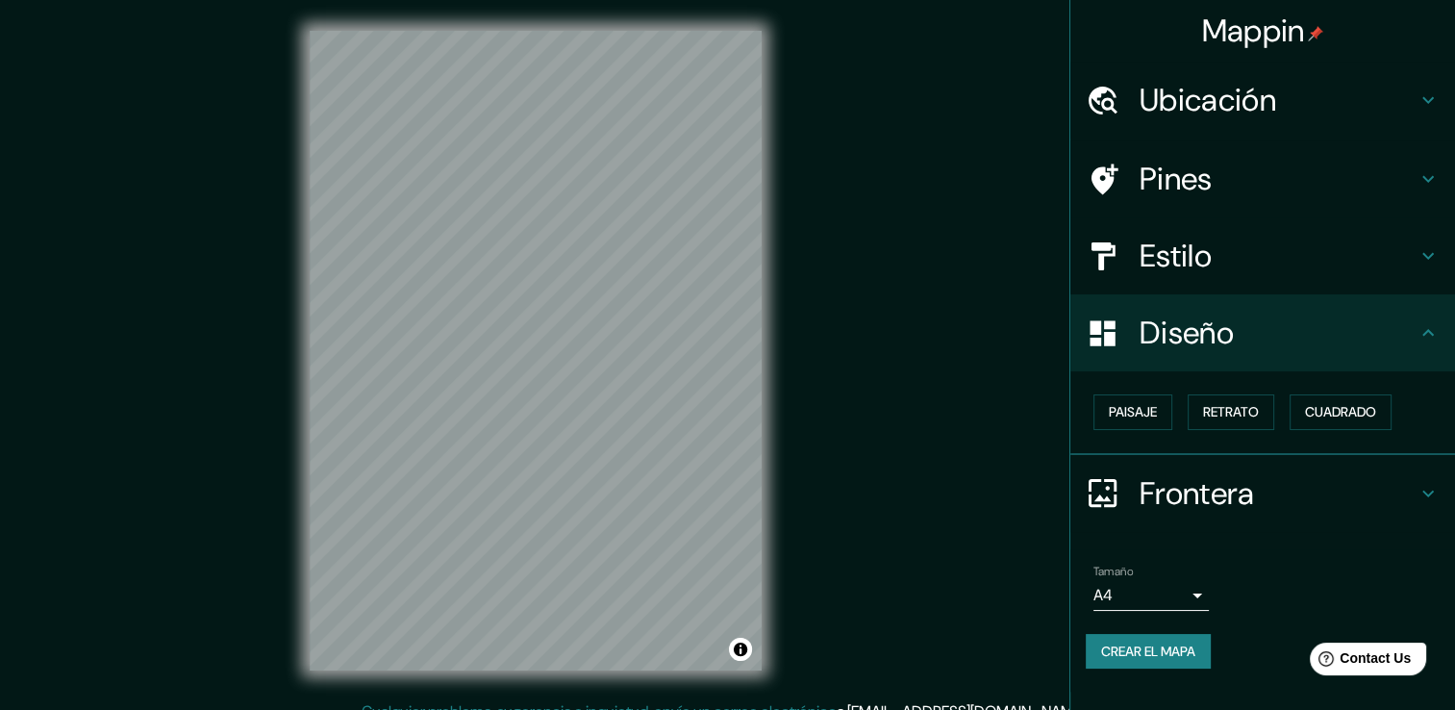
drag, startPoint x: 977, startPoint y: 423, endPoint x: 987, endPoint y: 421, distance: 9.8
click at [979, 423] on div "Mappin Ubicación Pines Estilo Diseño Paisaje Retrato Cuadrado Frontera Elige un…" at bounding box center [727, 365] width 1455 height 731
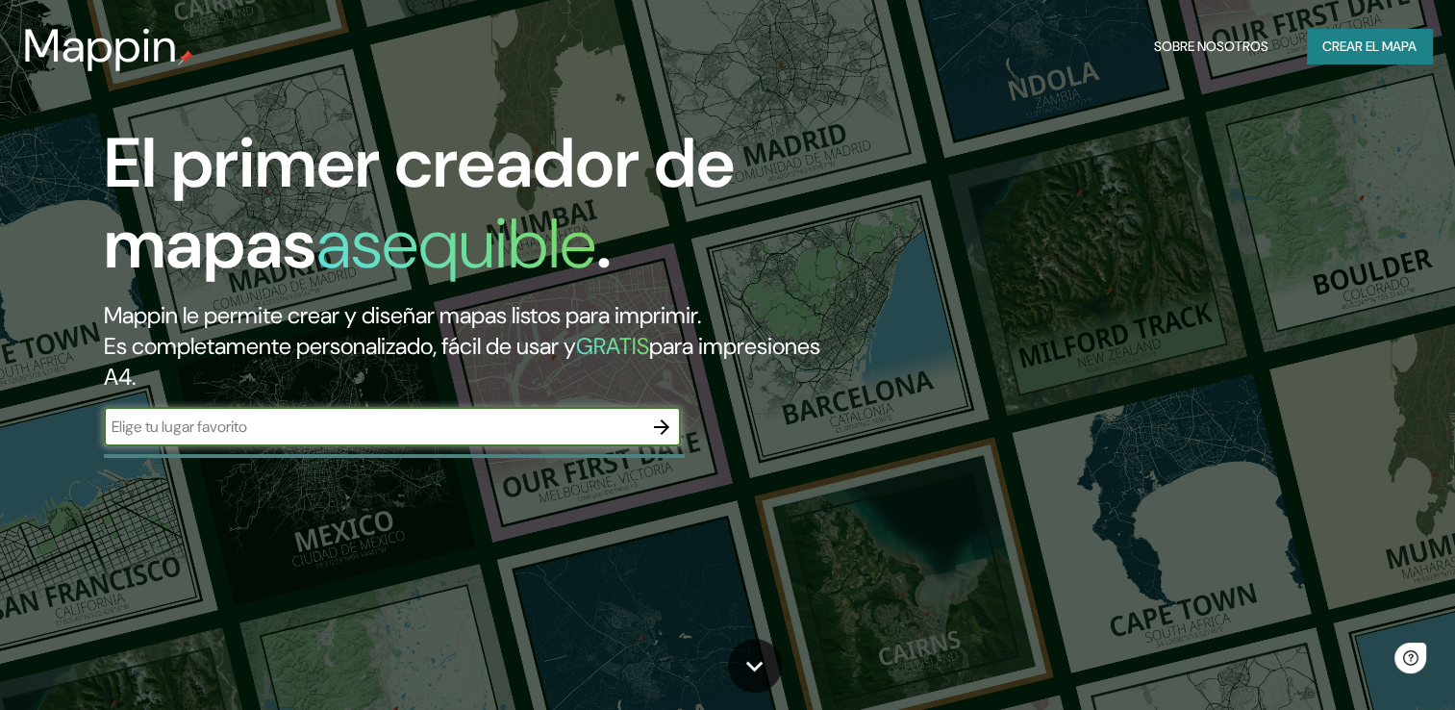
click at [1380, 51] on font "Crear el mapa" at bounding box center [1369, 47] width 94 height 24
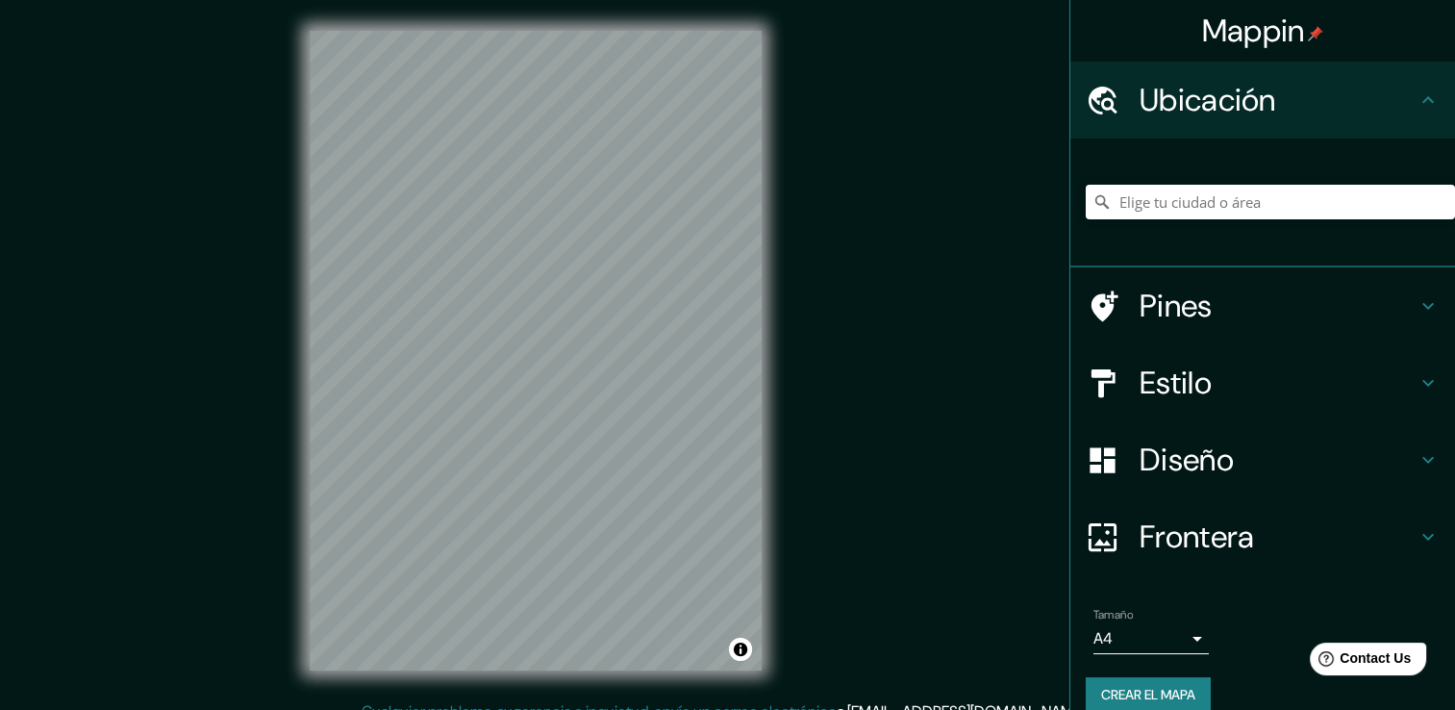
click at [1181, 395] on div "Estilo" at bounding box center [1262, 382] width 385 height 77
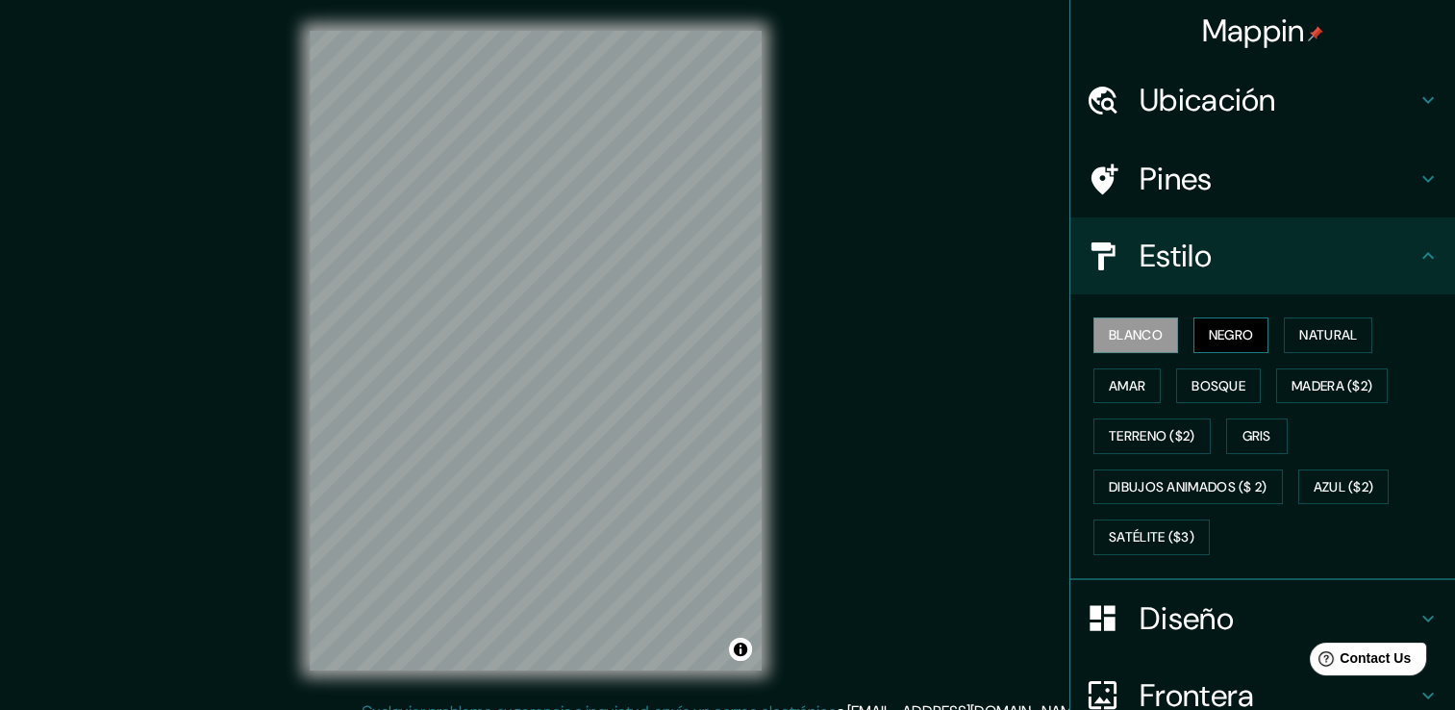
click at [1240, 323] on font "Negro" at bounding box center [1231, 335] width 45 height 24
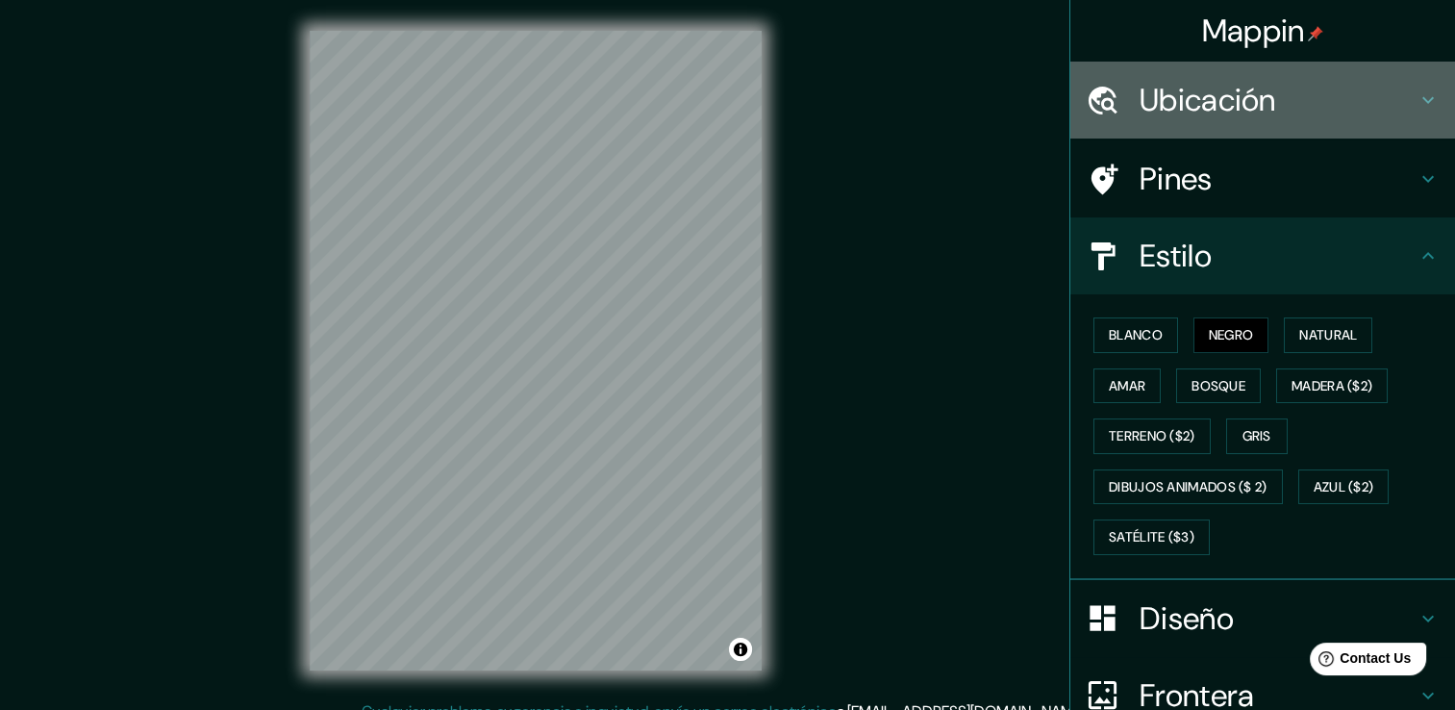
drag, startPoint x: 1281, startPoint y: 121, endPoint x: 1279, endPoint y: 102, distance: 19.3
click at [1281, 120] on div "Ubicación" at bounding box center [1262, 100] width 385 height 77
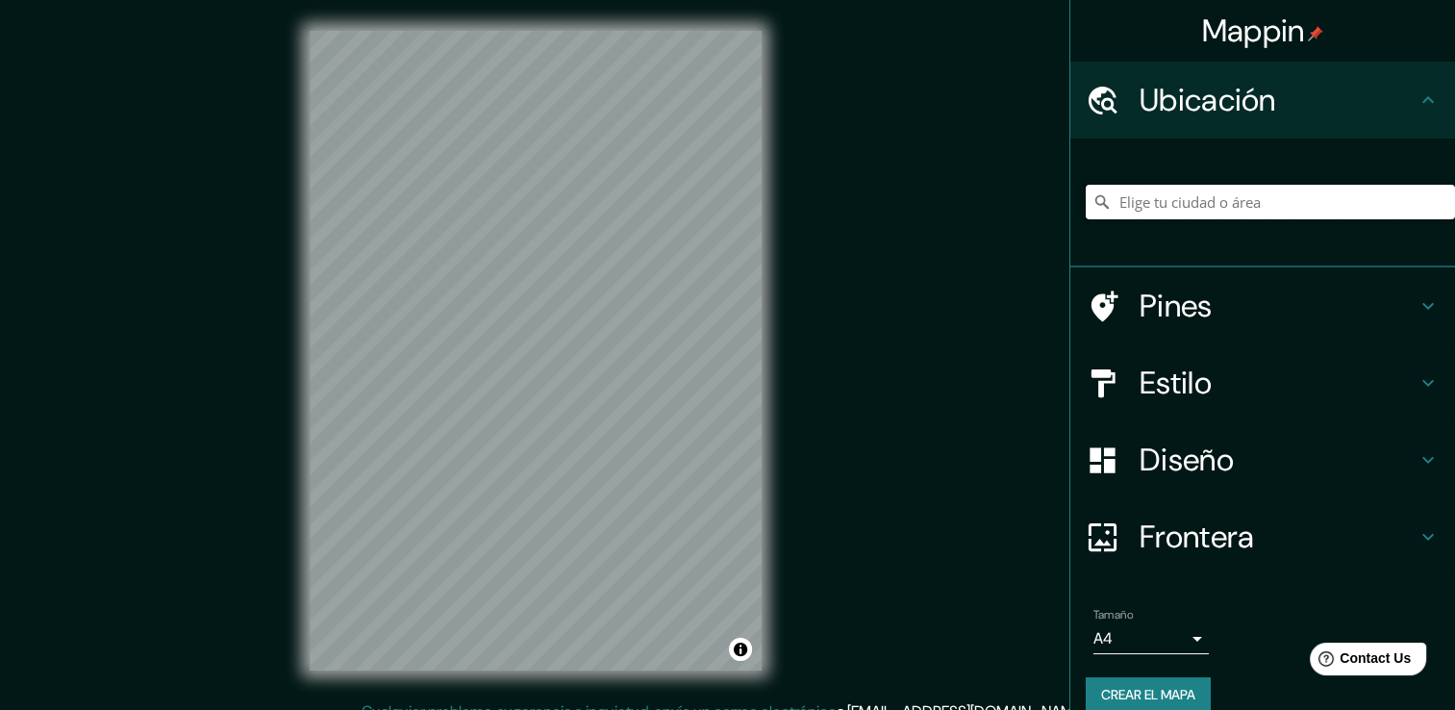
click at [1224, 201] on input "Elige tu ciudad o área" at bounding box center [1270, 202] width 369 height 35
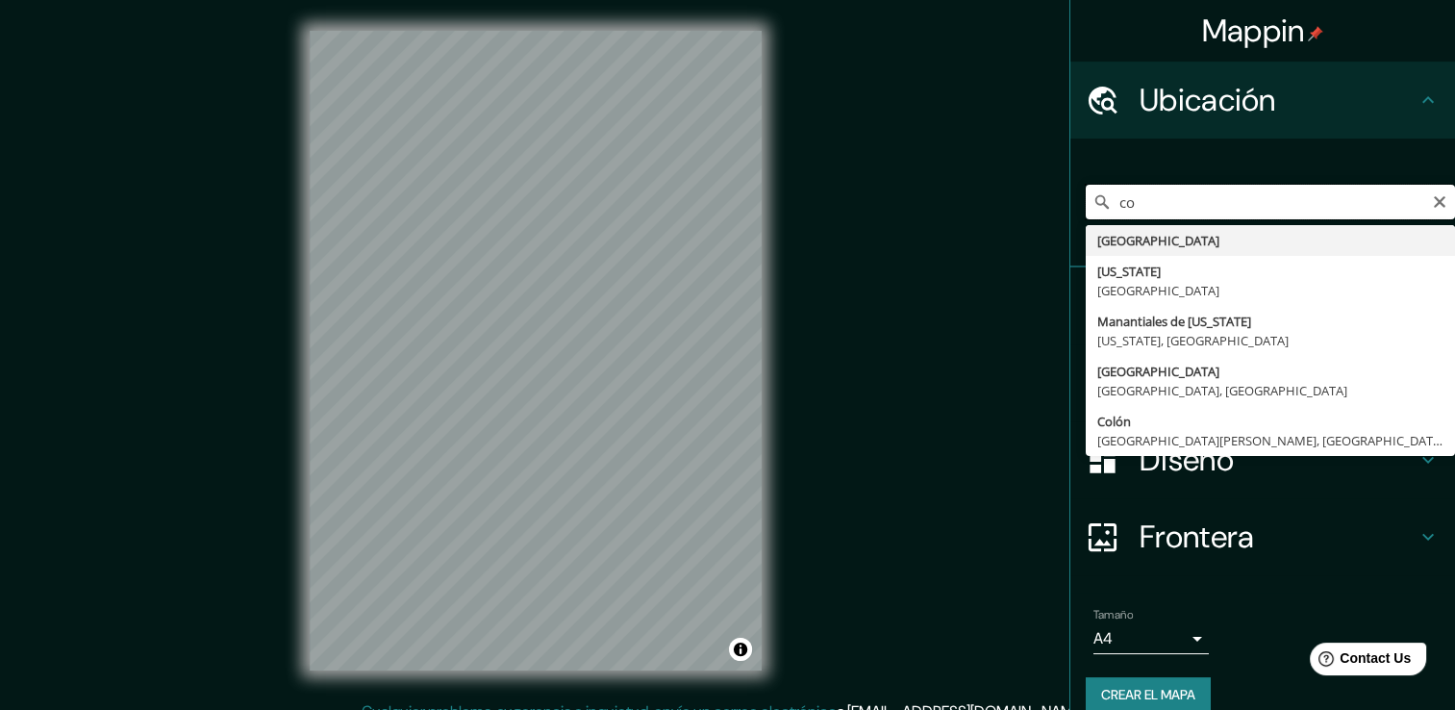
type input "c"
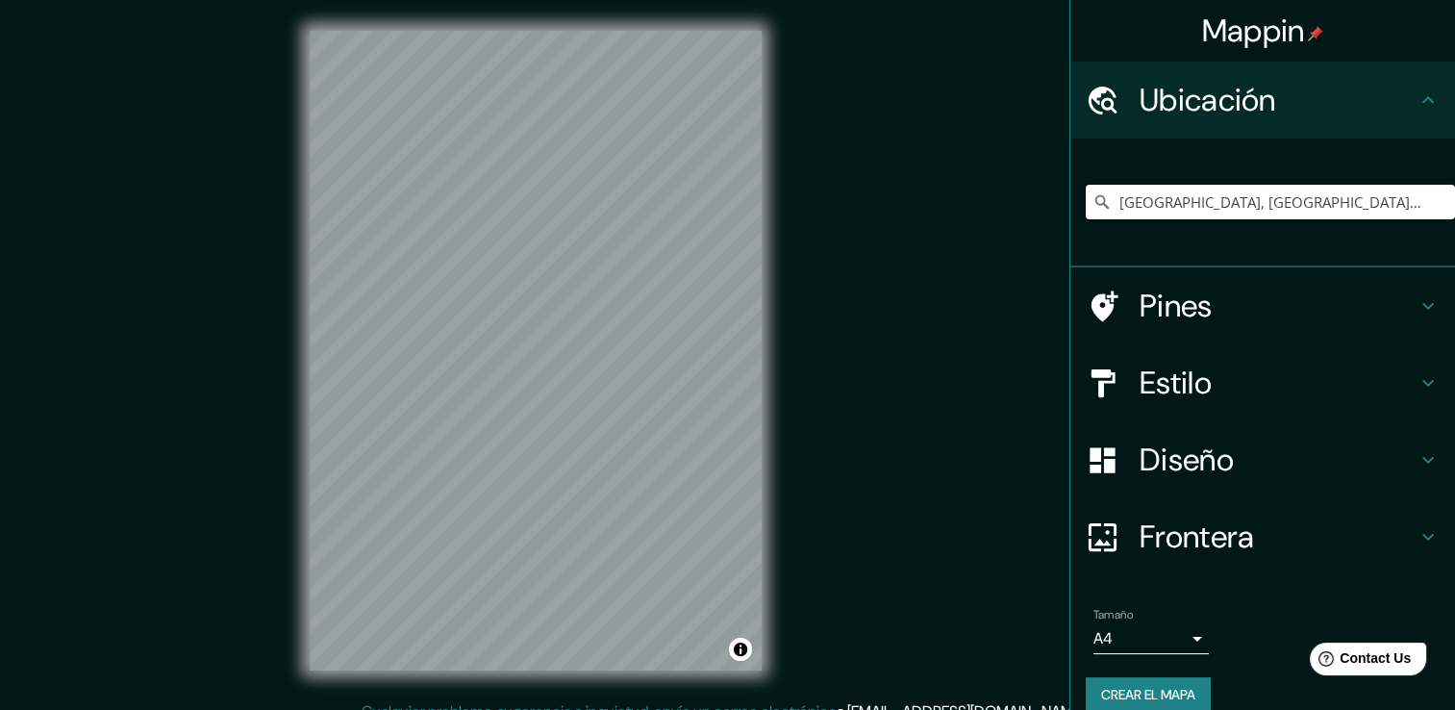
type input "Medellín, Antioquia, Colombia"
